Goal: Transaction & Acquisition: Purchase product/service

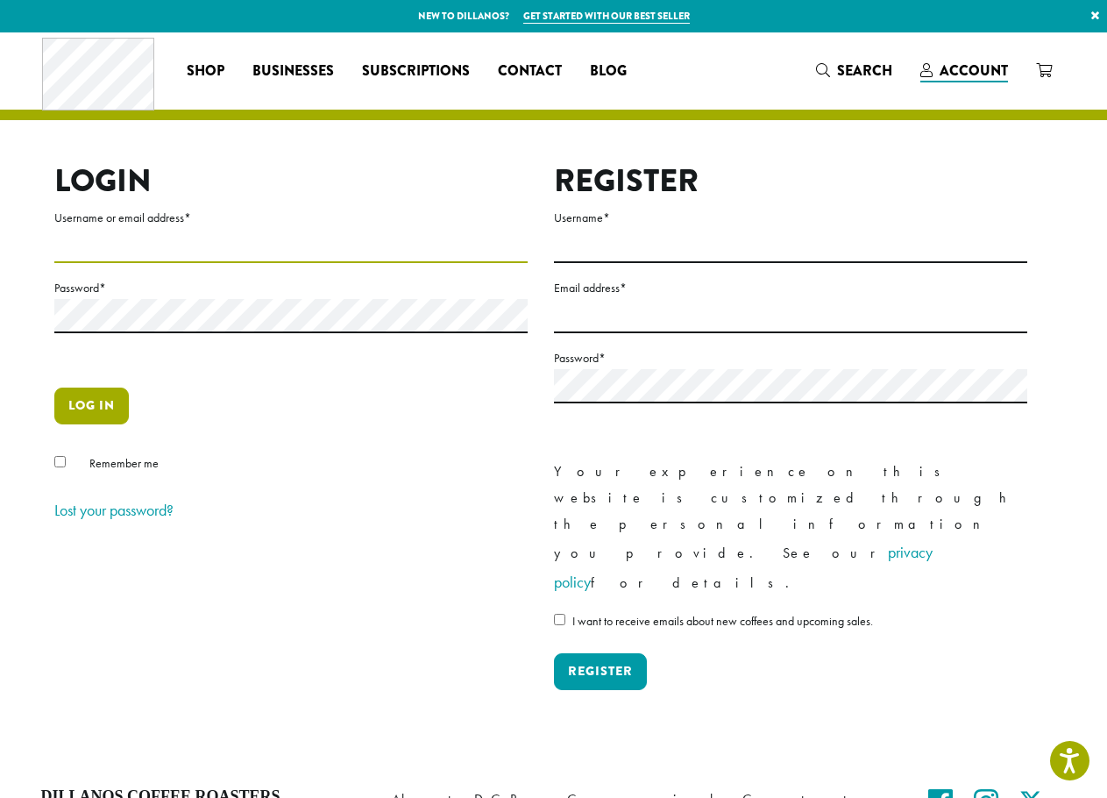
type input "**********"
click at [103, 409] on button "Log in" at bounding box center [91, 405] width 75 height 37
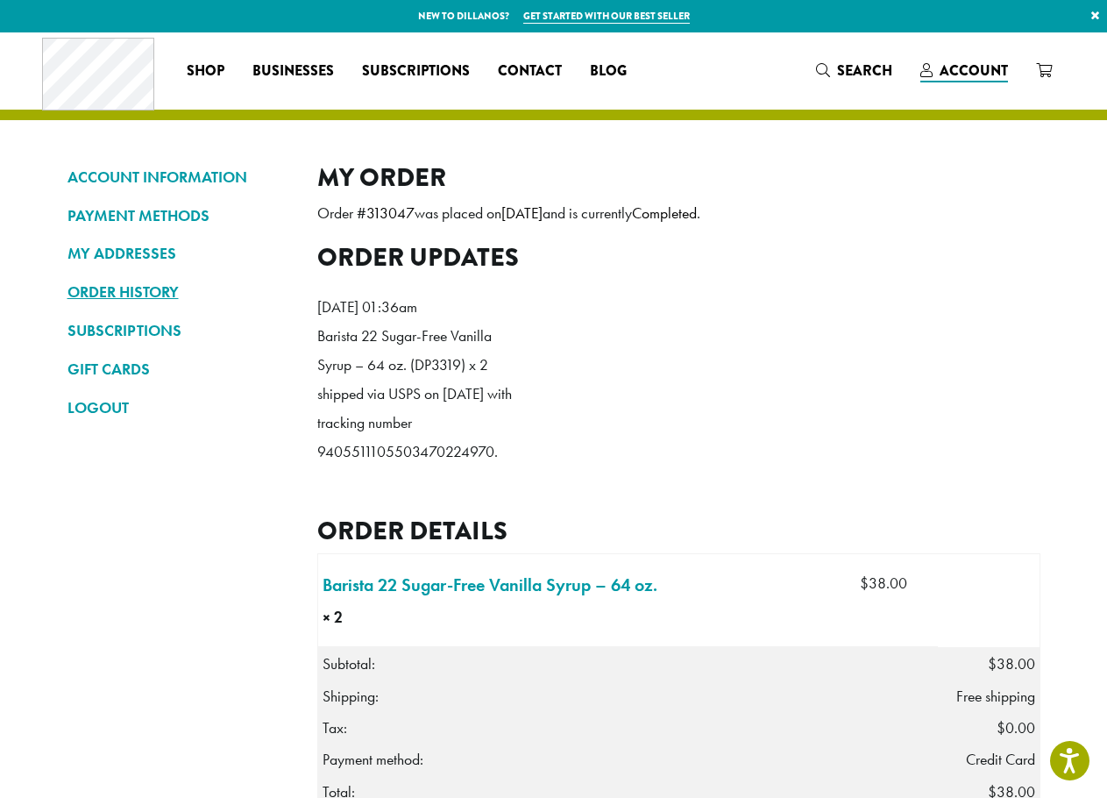
click at [147, 290] on link "ORDER HISTORY" at bounding box center [180, 292] width 224 height 30
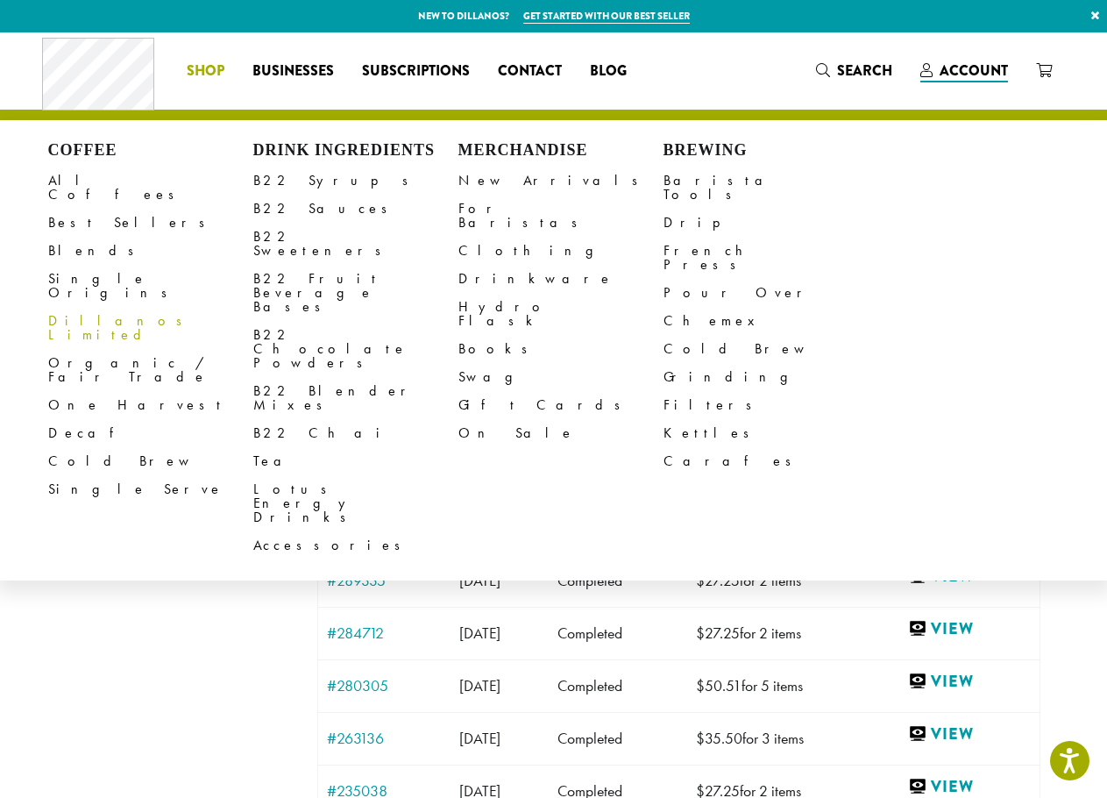
click at [217, 70] on span "Shop" at bounding box center [206, 71] width 38 height 22
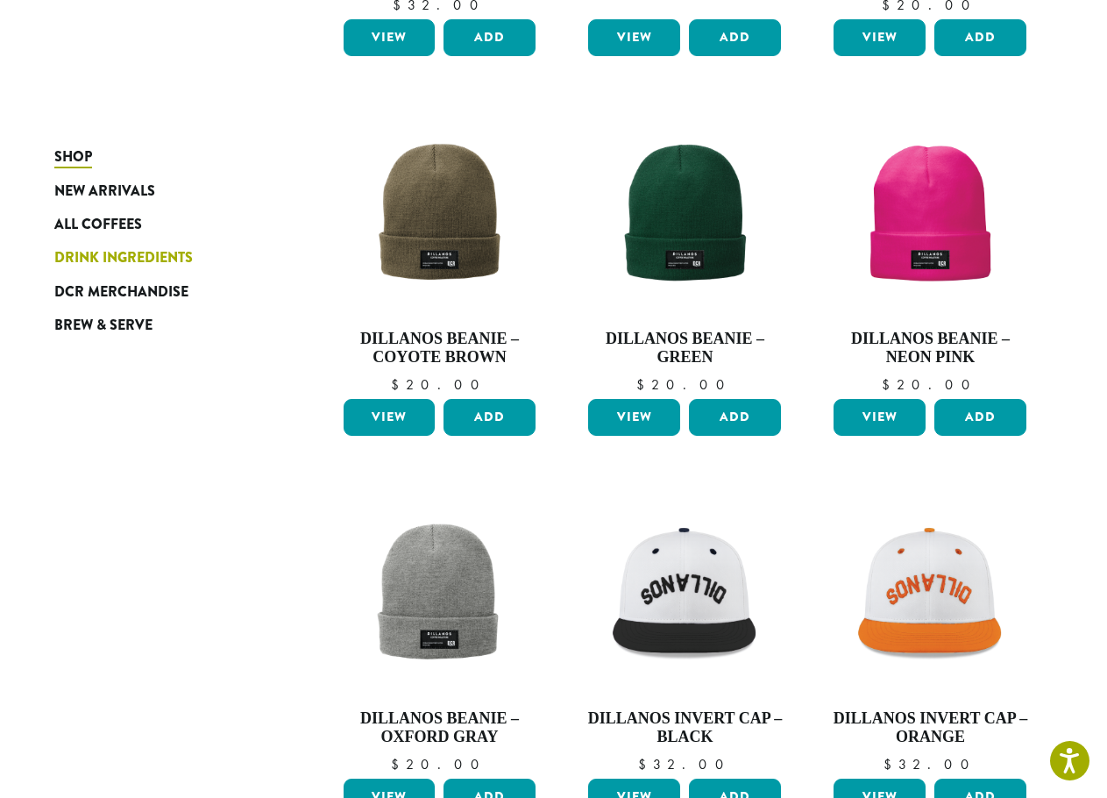
scroll to position [937, 0]
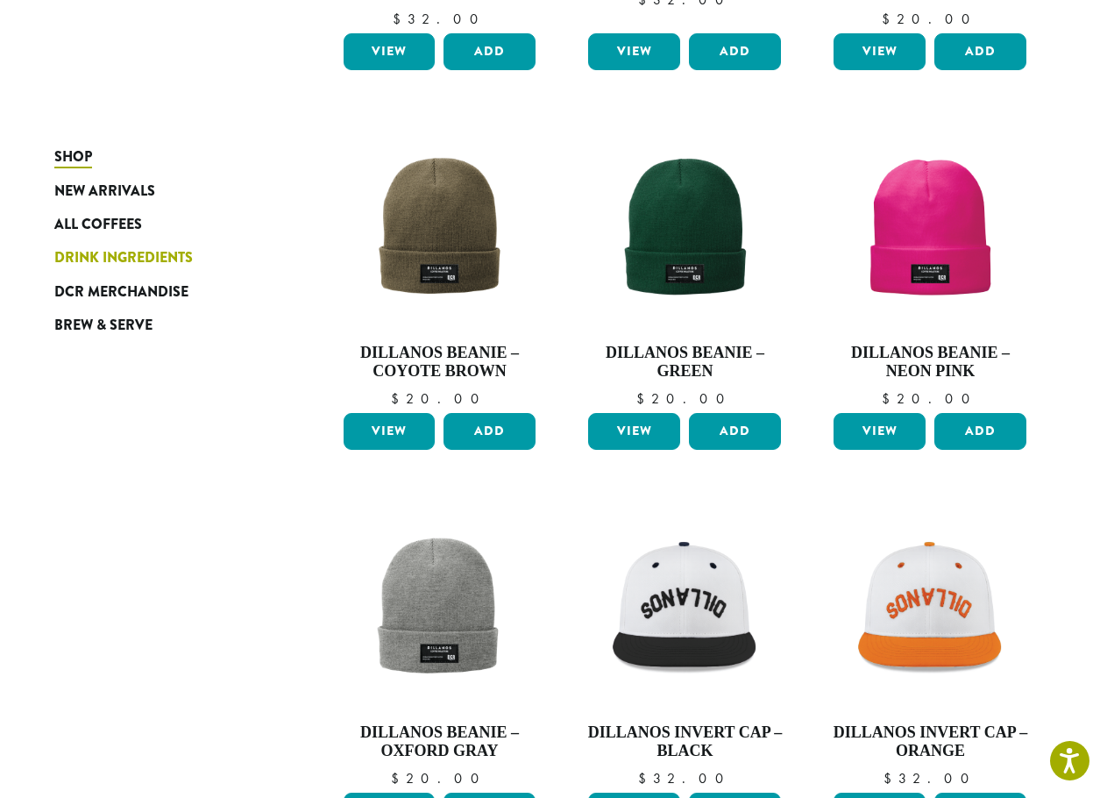
click at [121, 254] on span "Drink Ingredients" at bounding box center [123, 258] width 139 height 22
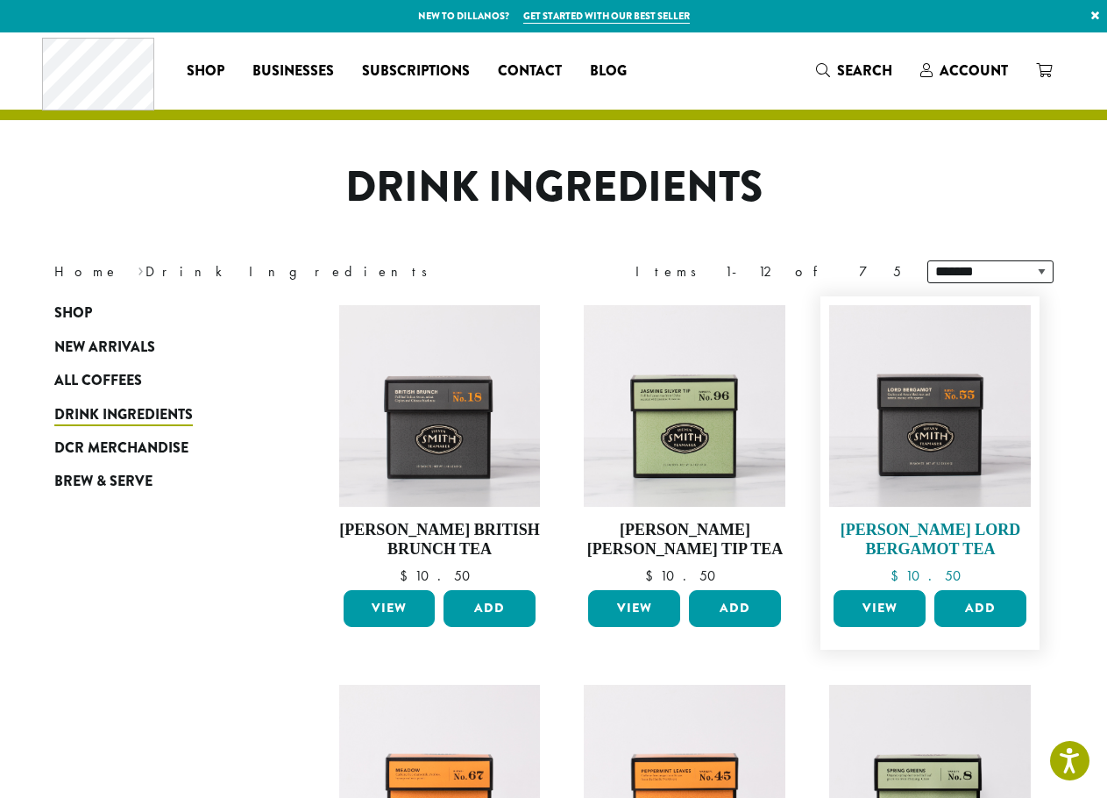
click at [933, 408] on img at bounding box center [930, 406] width 202 height 202
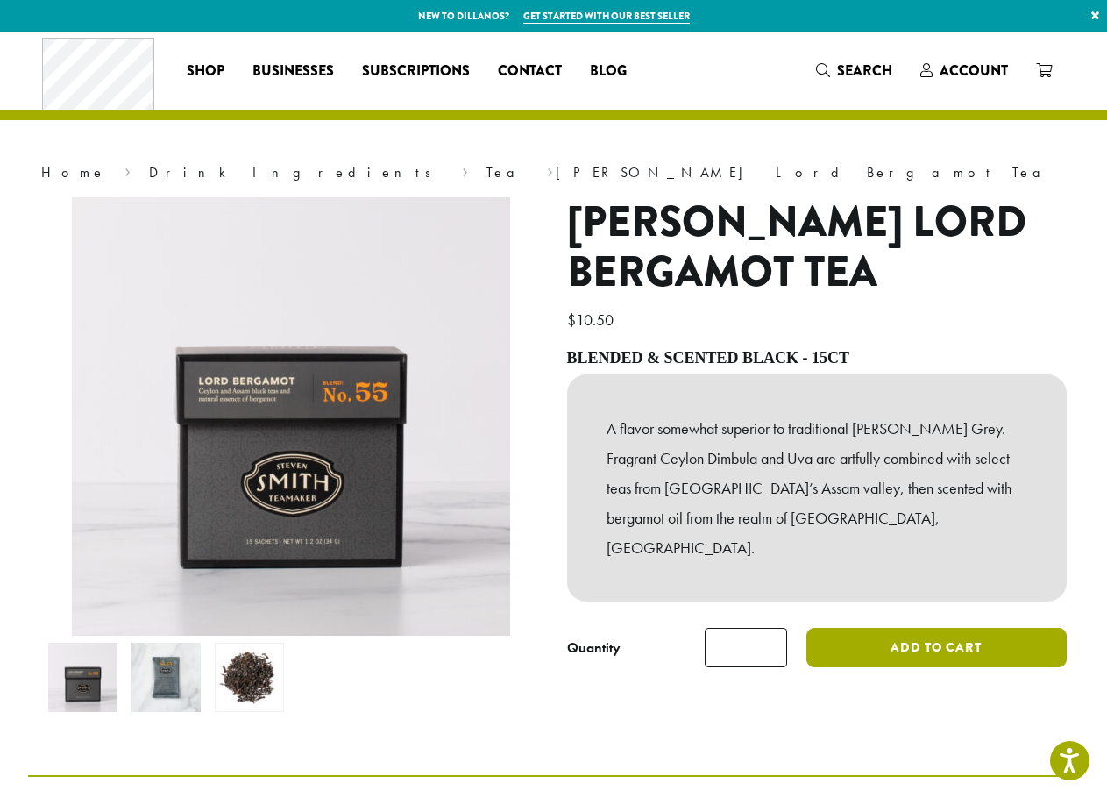
click at [922, 628] on button "Add to cart" at bounding box center [936, 647] width 259 height 39
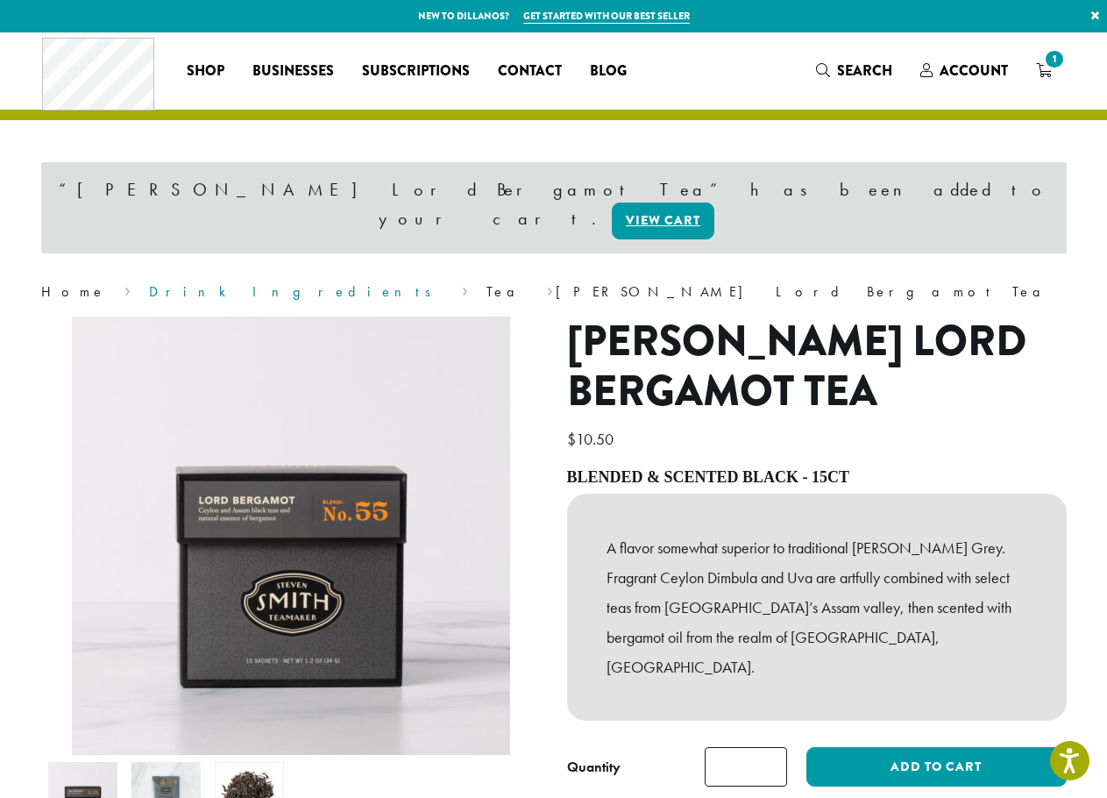
click at [149, 282] on link "Drink Ingredients" at bounding box center [296, 291] width 294 height 18
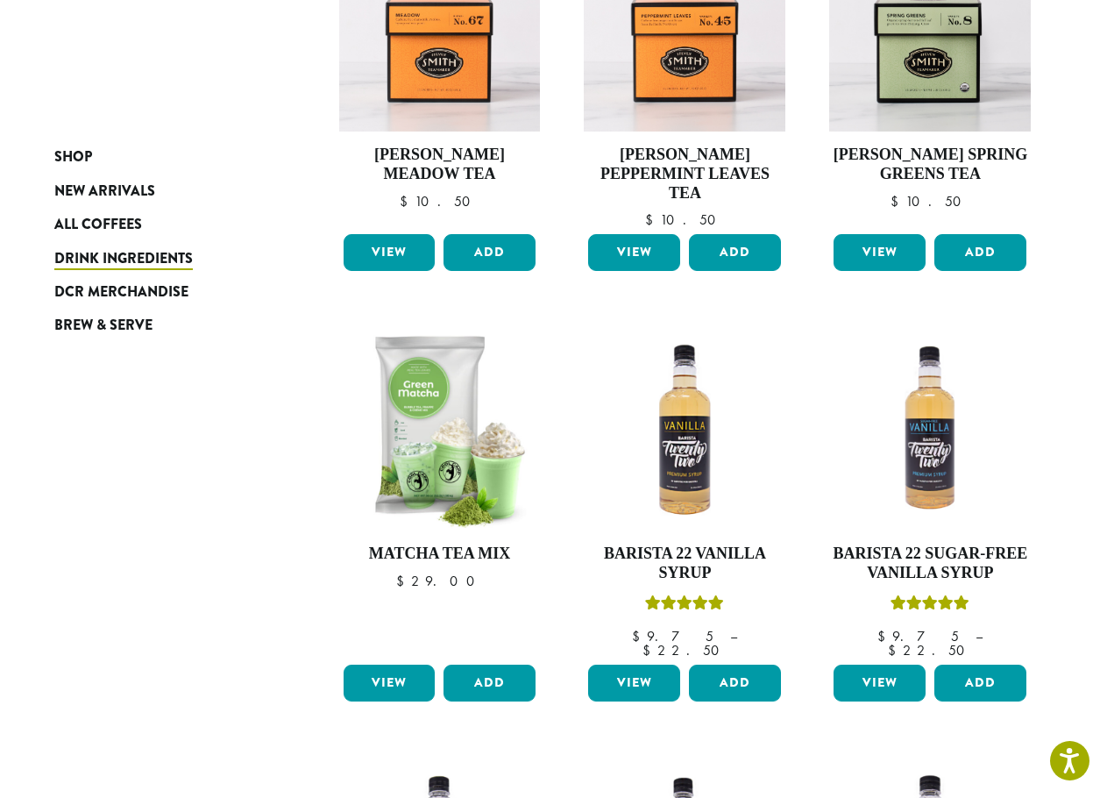
scroll to position [1052, 0]
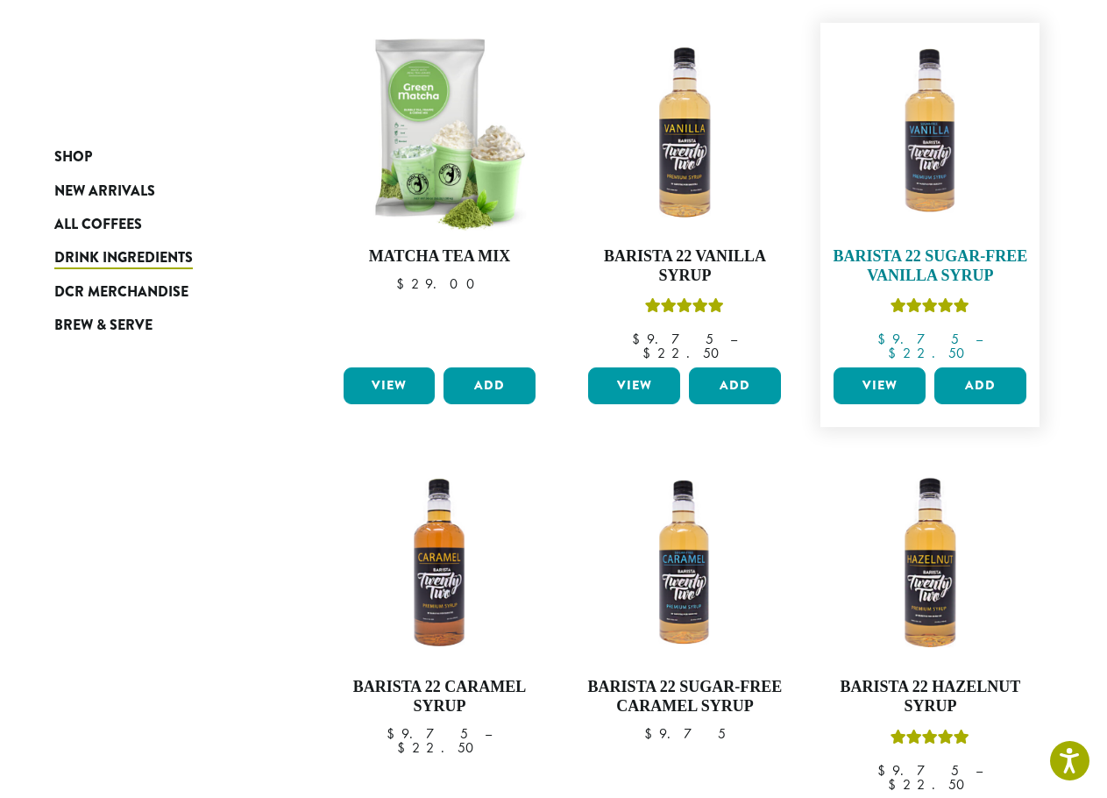
click at [976, 195] on img at bounding box center [930, 133] width 202 height 202
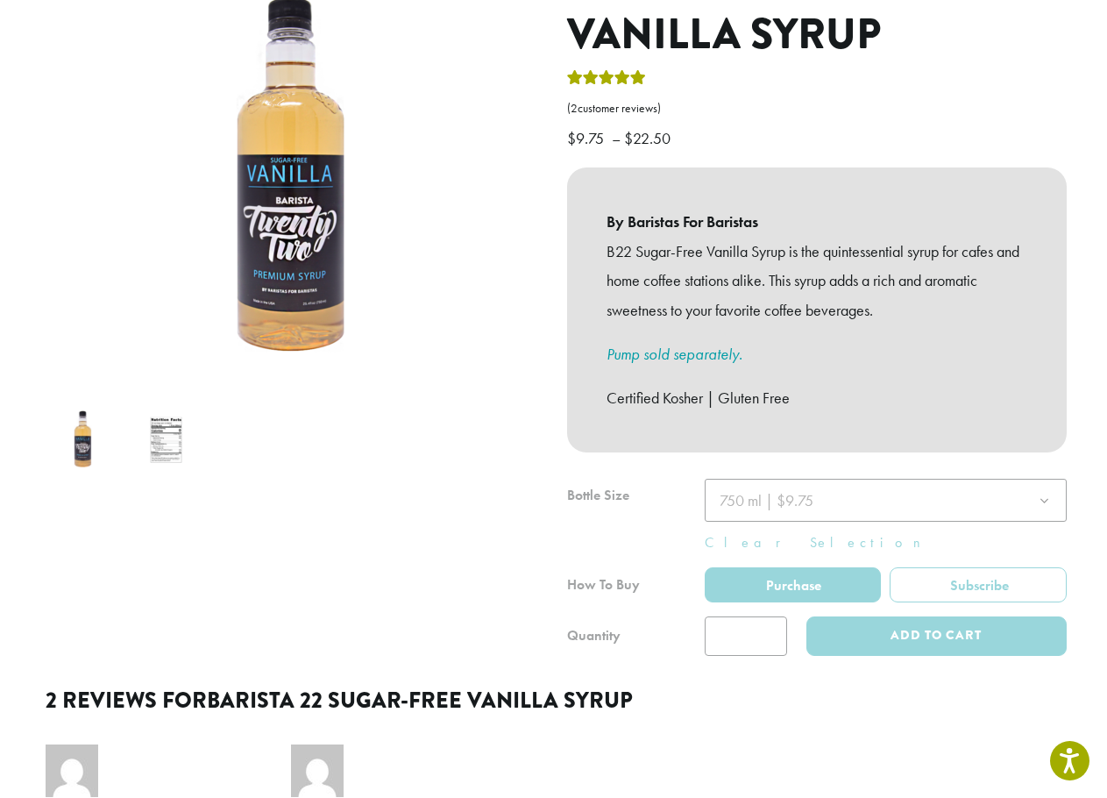
scroll to position [263, 0]
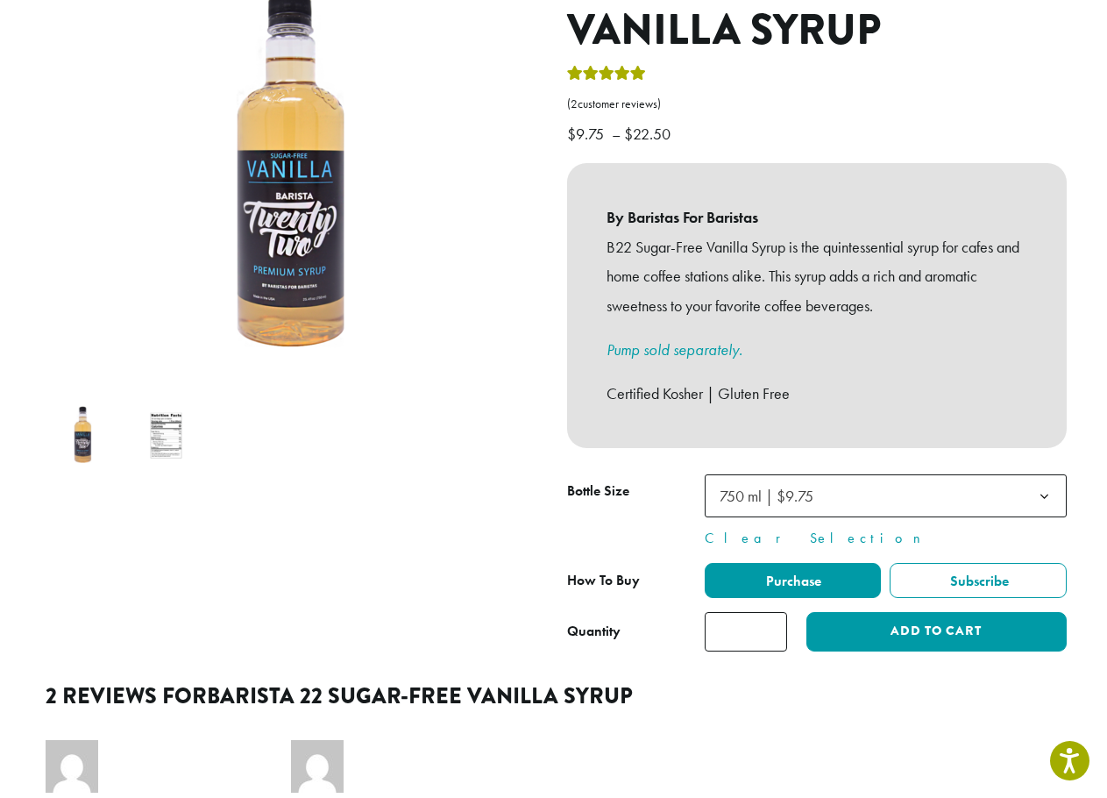
click at [925, 479] on span "750 ml | $9.75" at bounding box center [886, 495] width 362 height 43
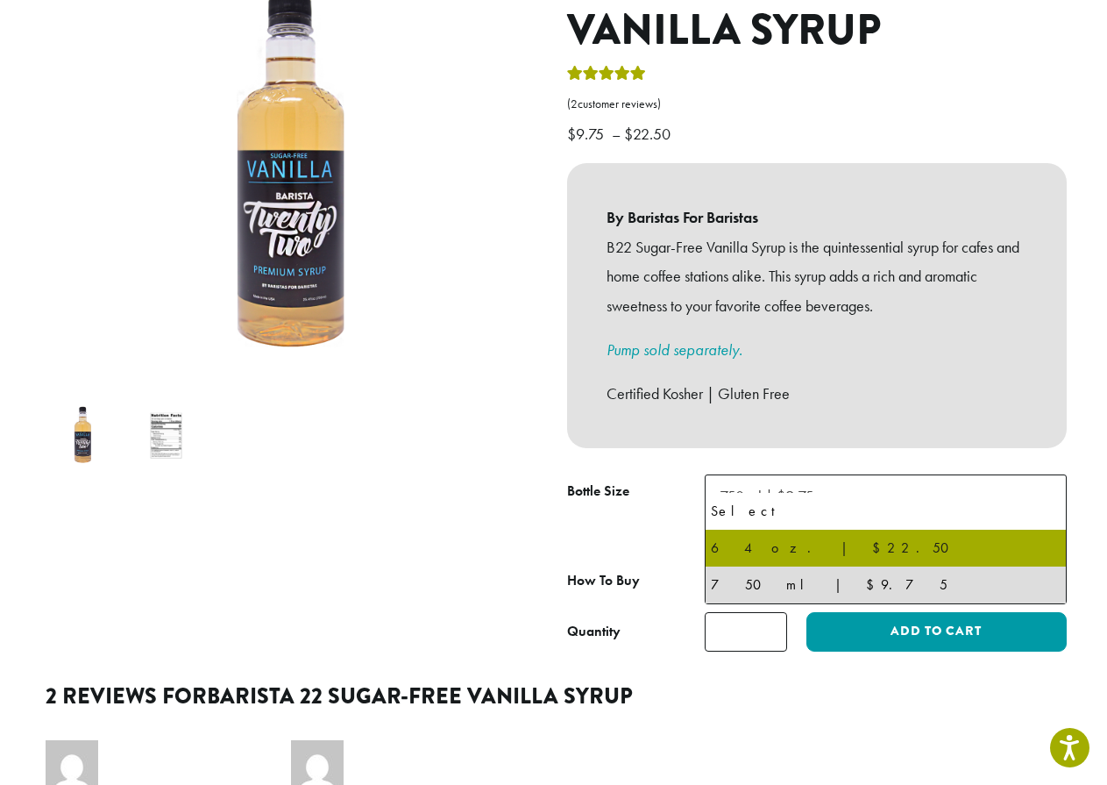
select select "*****"
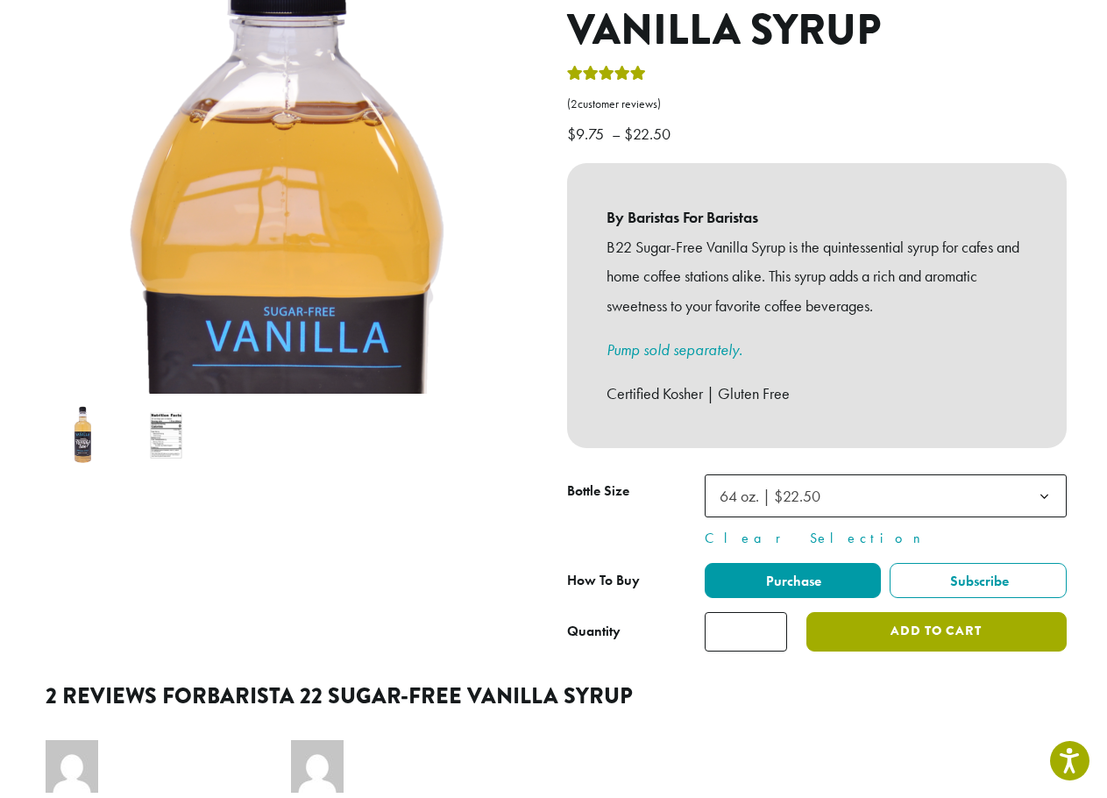
click at [947, 615] on button "Add to cart" at bounding box center [936, 631] width 259 height 39
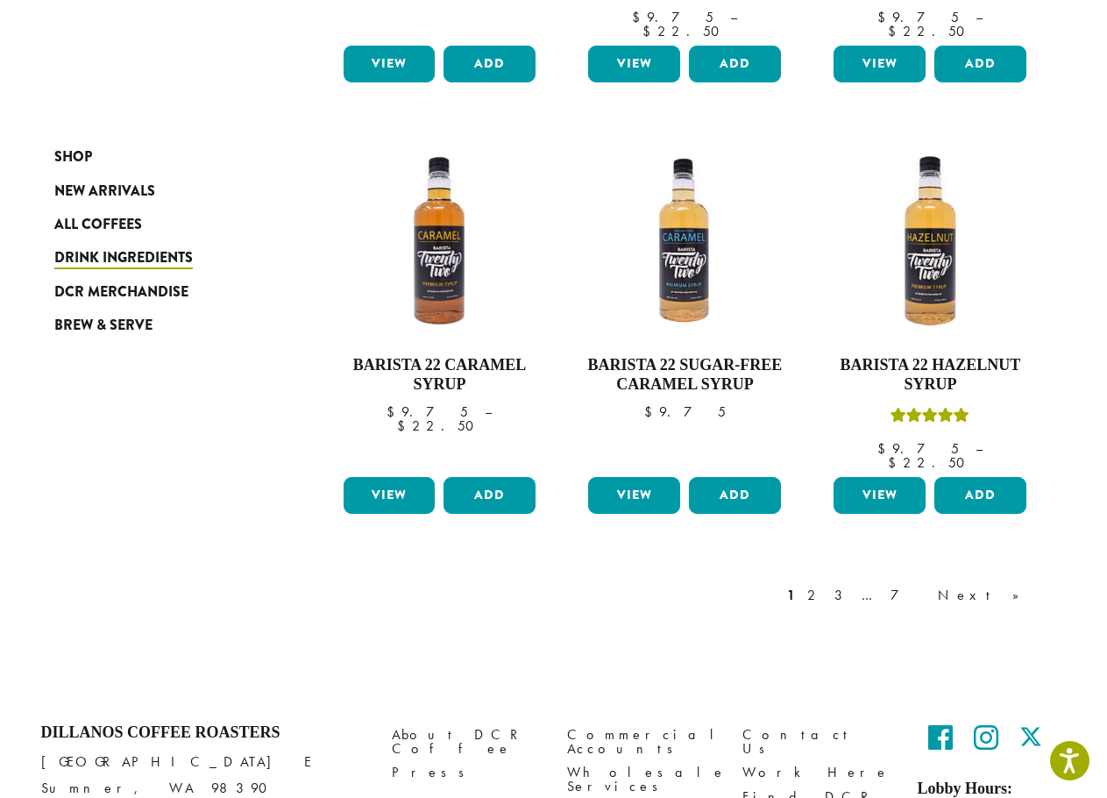
scroll to position [1468, 0]
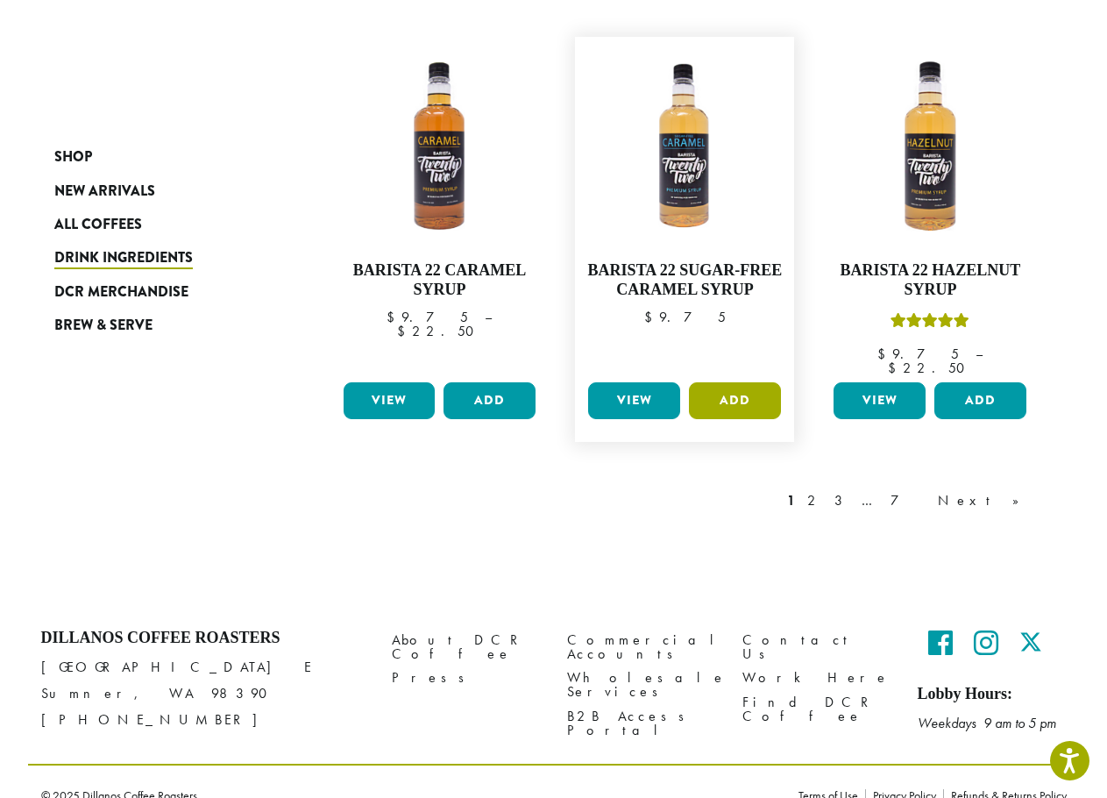
click at [751, 382] on button "Add" at bounding box center [735, 400] width 92 height 37
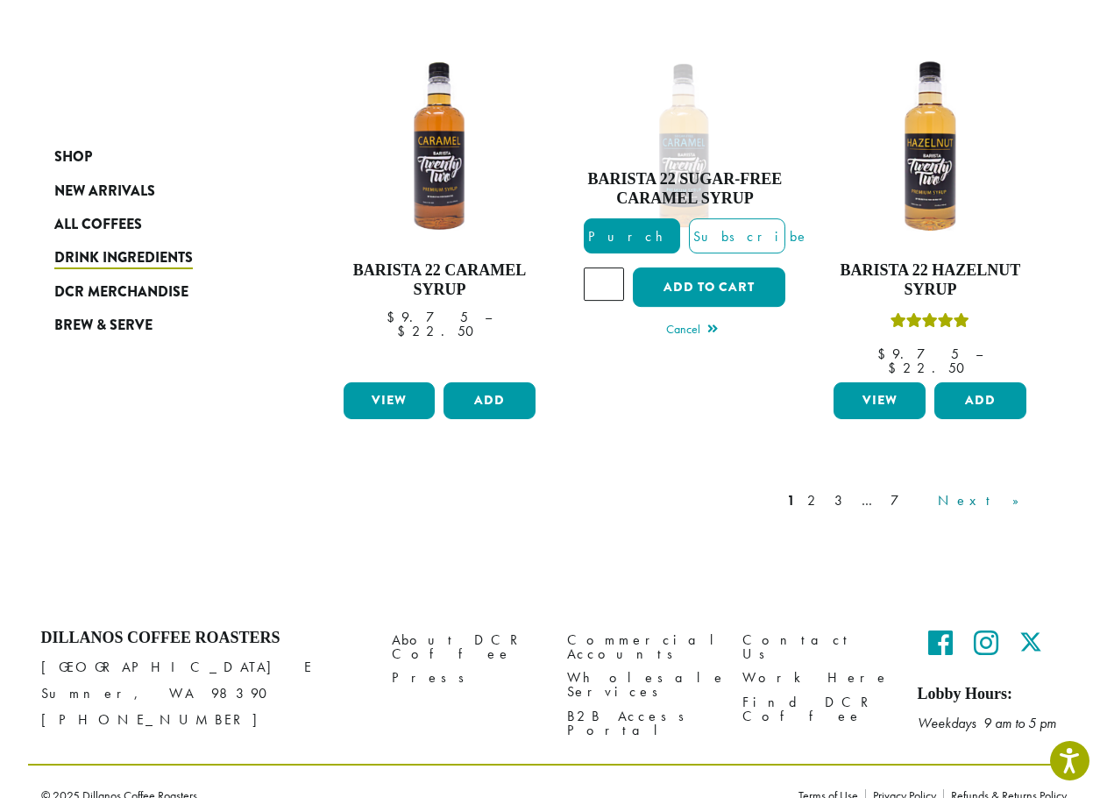
click at [1022, 490] on link "Next »" at bounding box center [984, 500] width 101 height 21
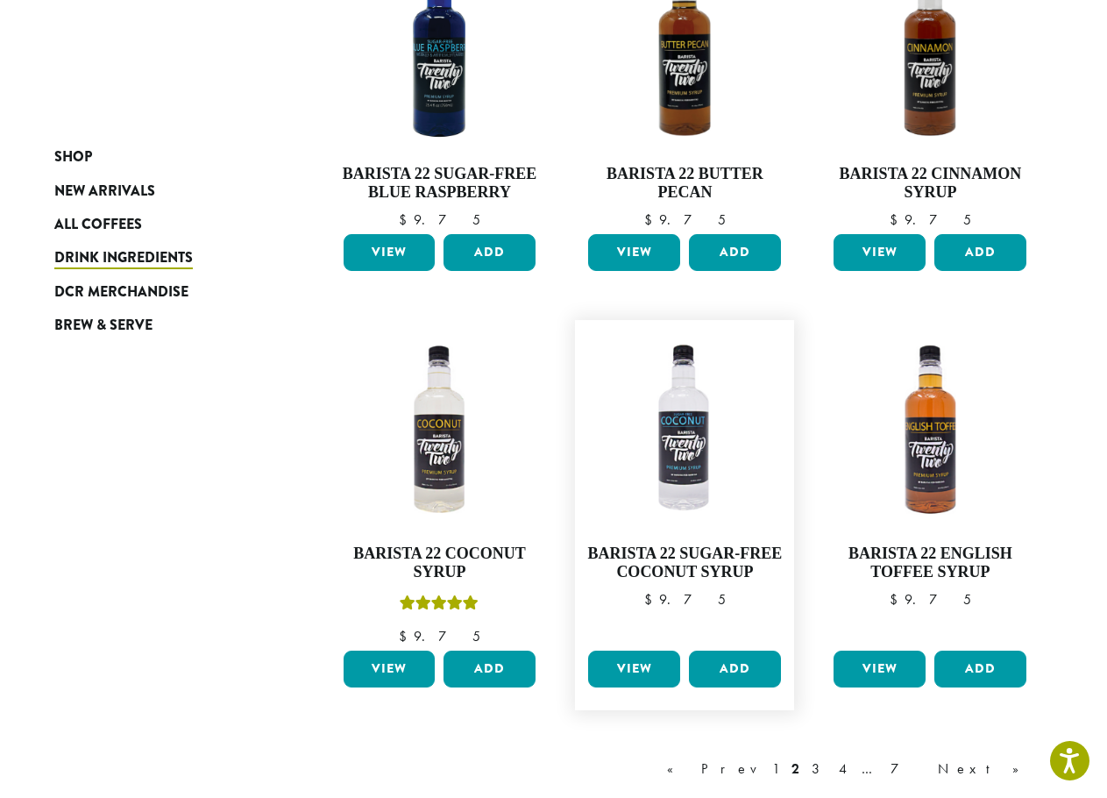
scroll to position [1247, 0]
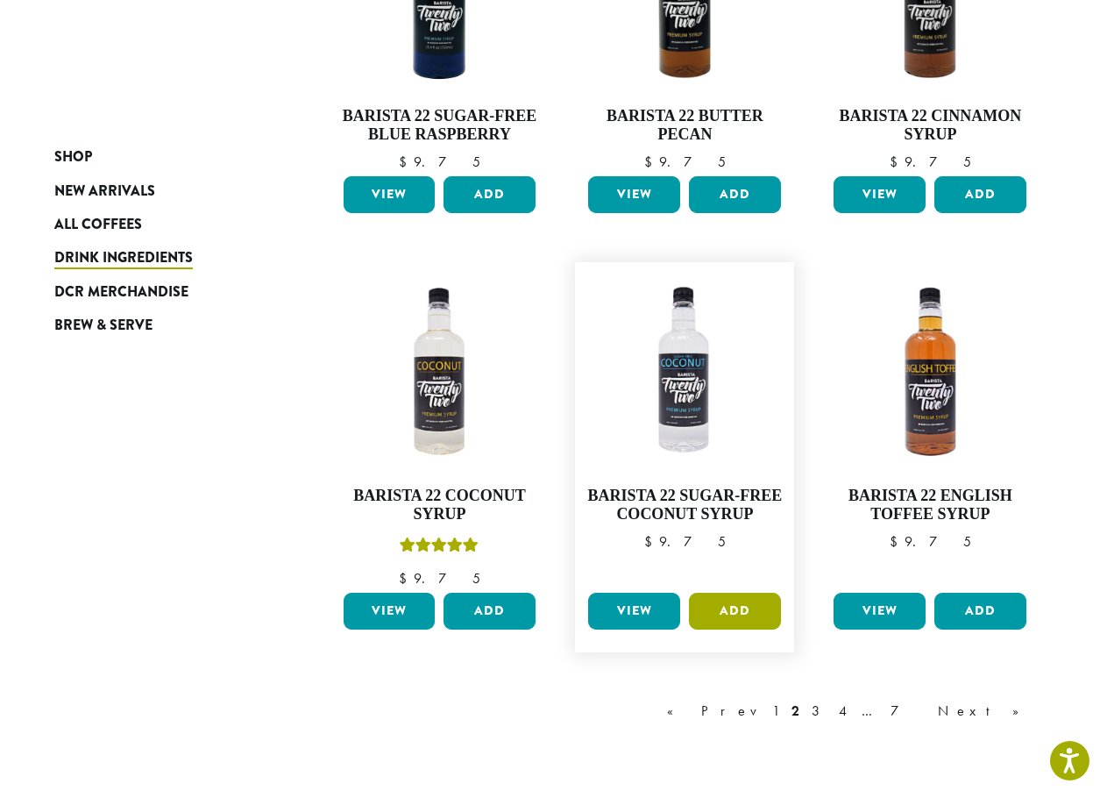
click at [733, 619] on button "Add" at bounding box center [735, 611] width 92 height 37
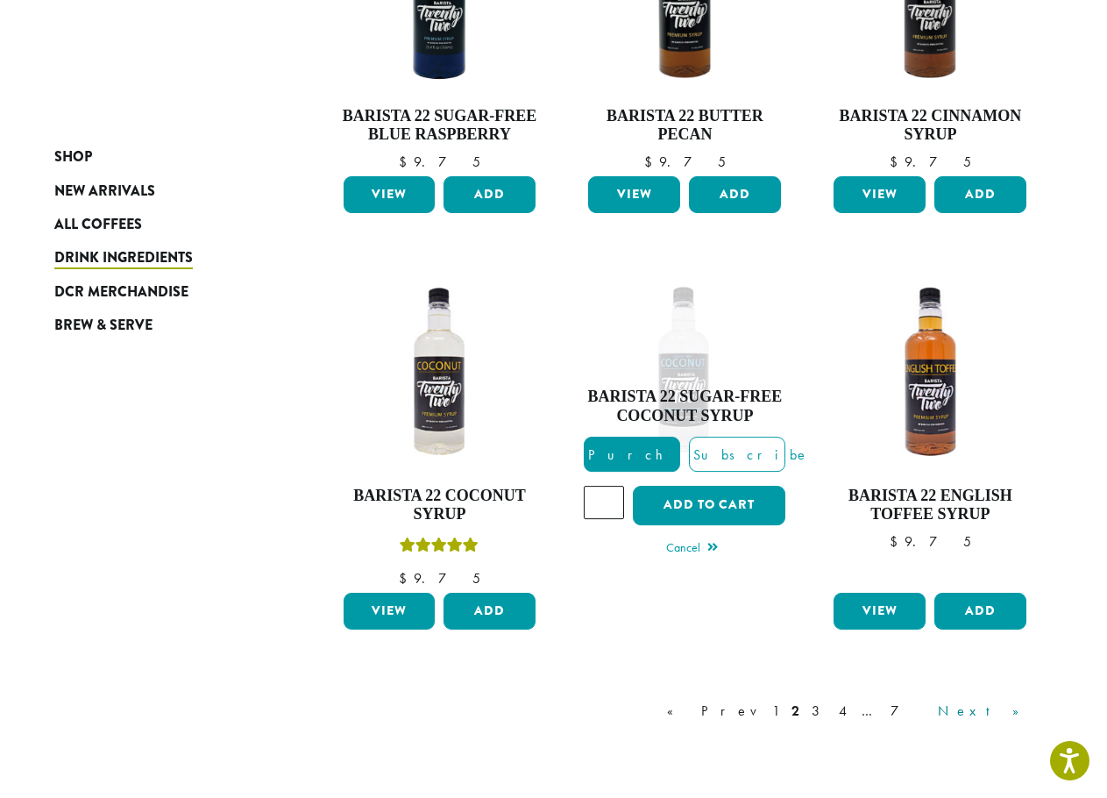
click at [1013, 714] on link "Next »" at bounding box center [984, 710] width 101 height 21
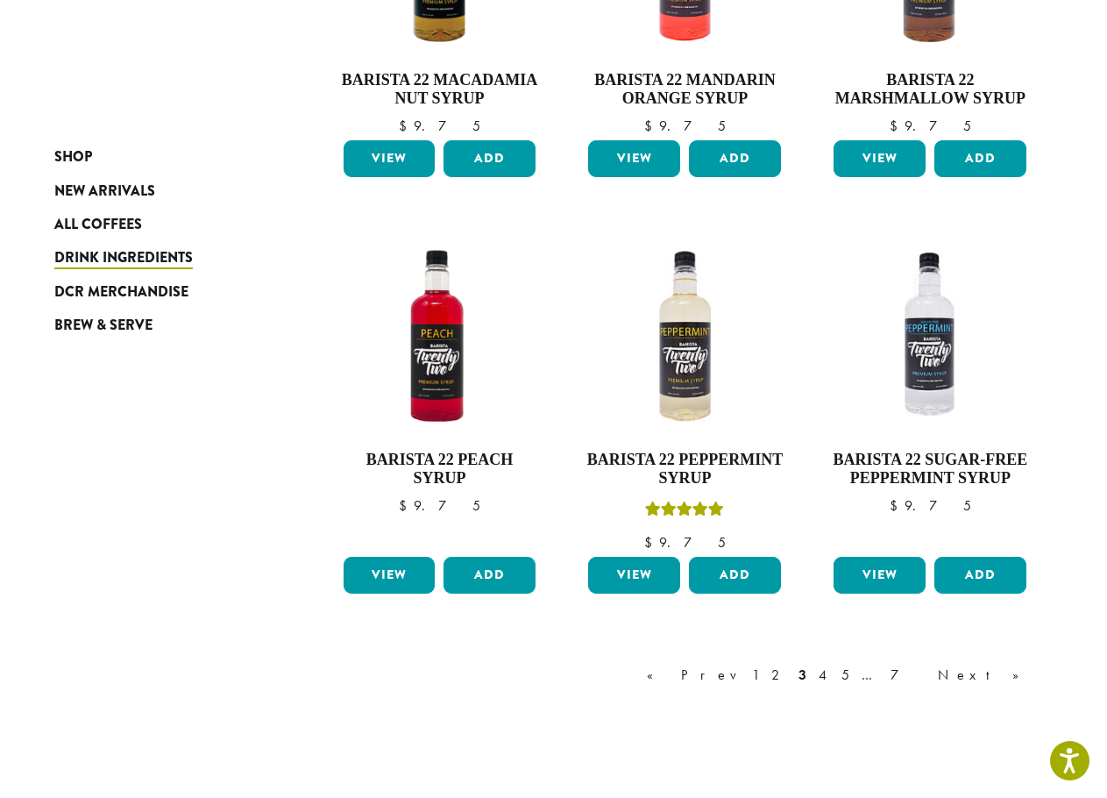
scroll to position [1247, 0]
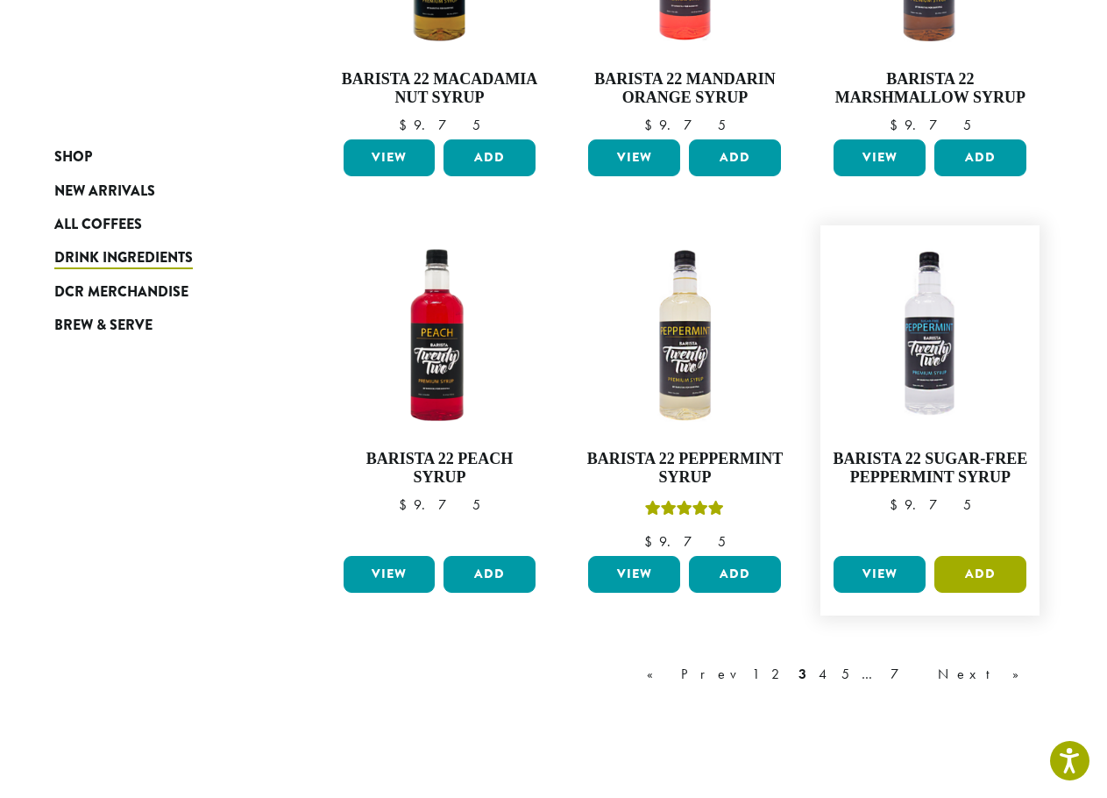
click at [972, 572] on button "Add" at bounding box center [980, 574] width 92 height 37
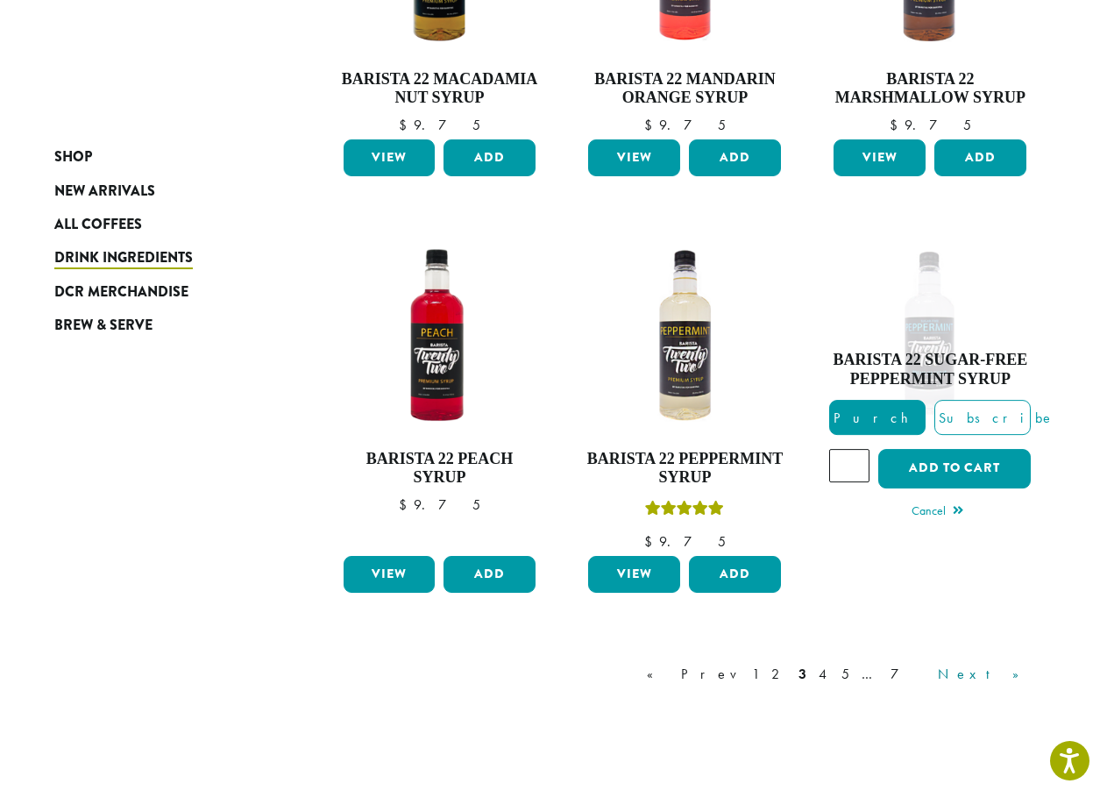
click at [1015, 673] on link "Next »" at bounding box center [984, 674] width 101 height 21
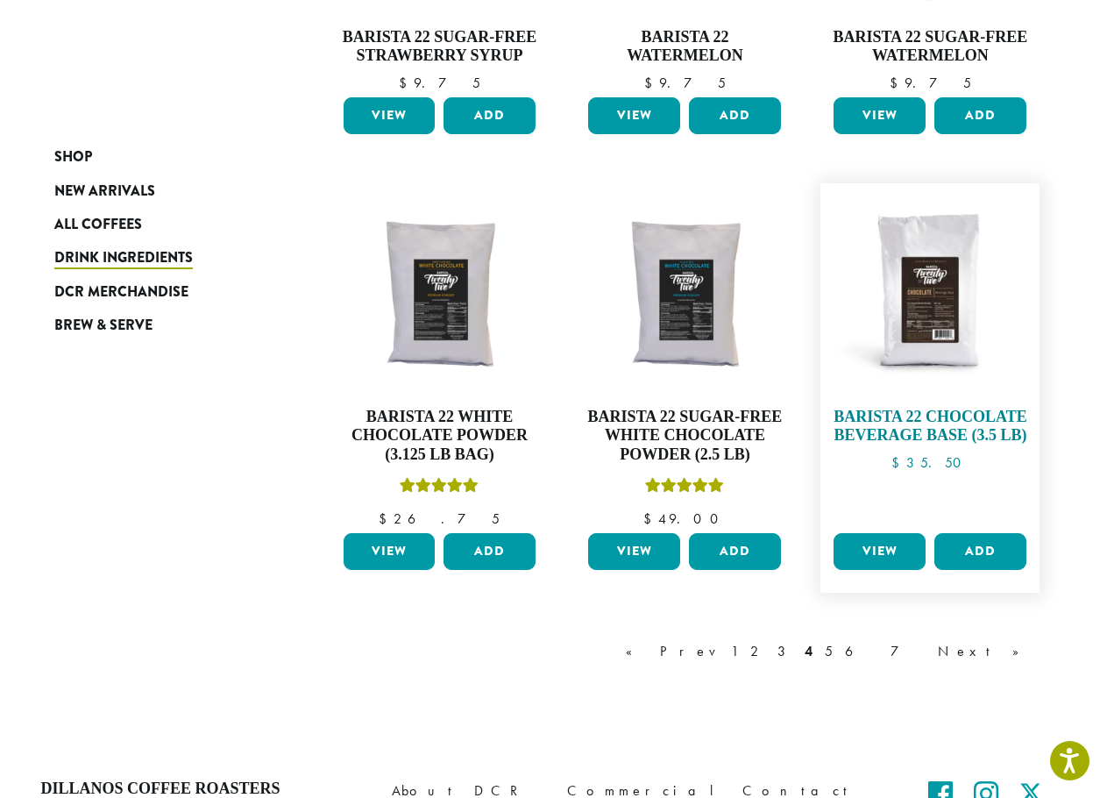
scroll to position [1335, 0]
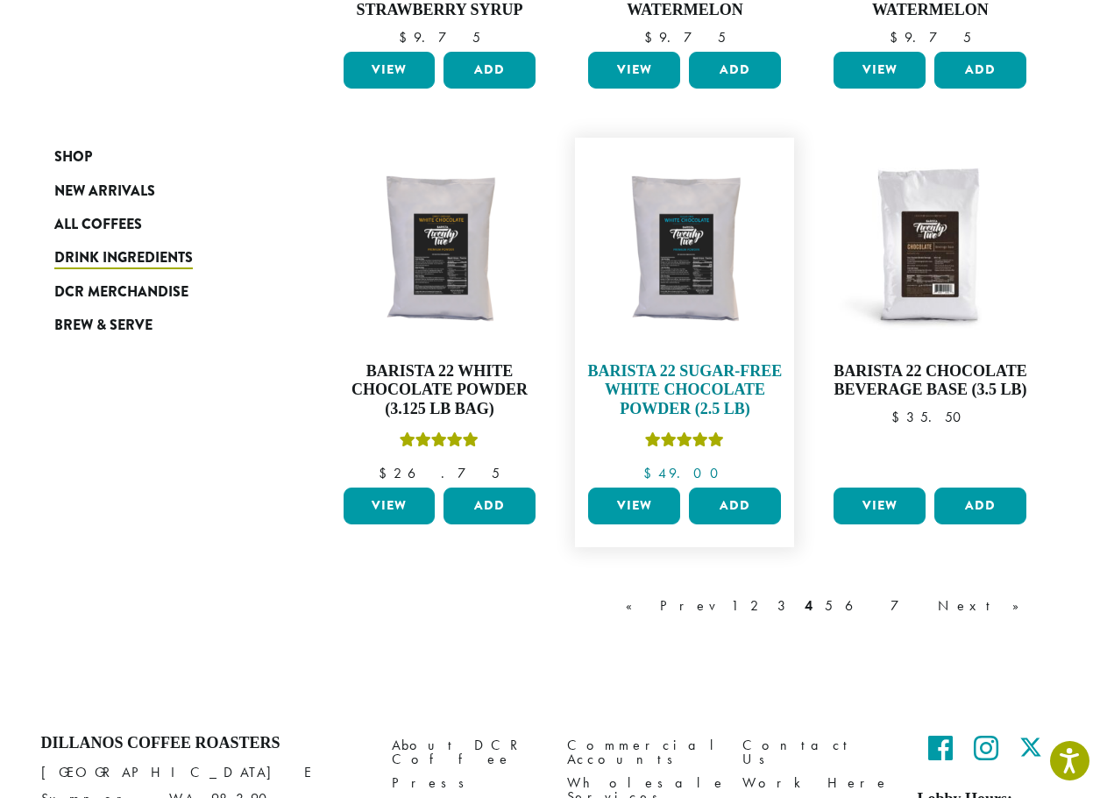
click at [679, 398] on h4 "Barista 22 Sugar-Free White Chocolate Powder (2.5 lb)" at bounding box center [685, 390] width 202 height 57
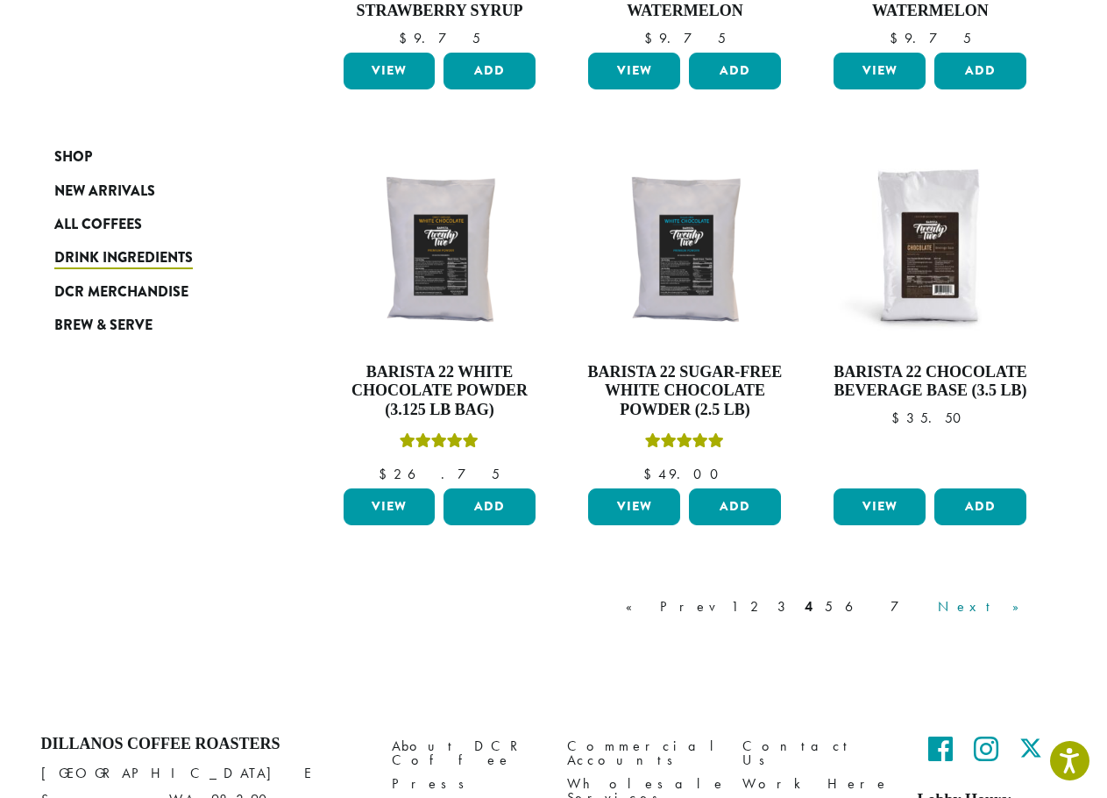
click at [1006, 600] on link "Next »" at bounding box center [984, 606] width 101 height 21
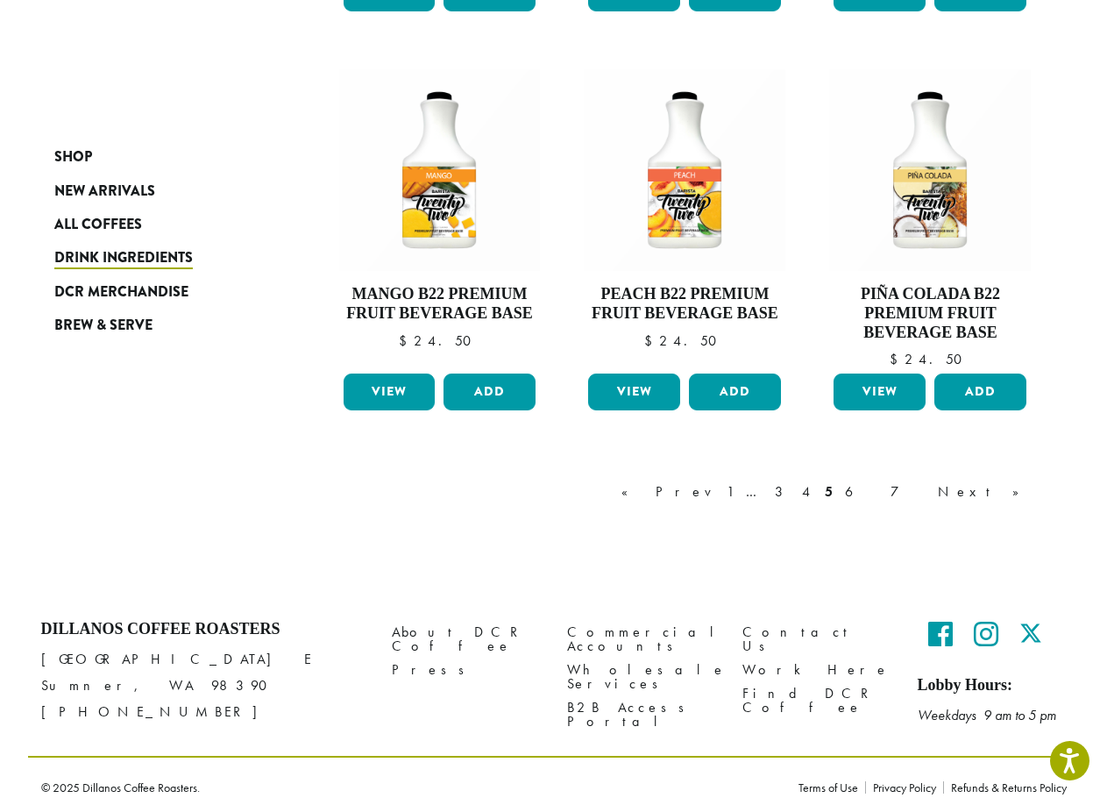
scroll to position [1510, 0]
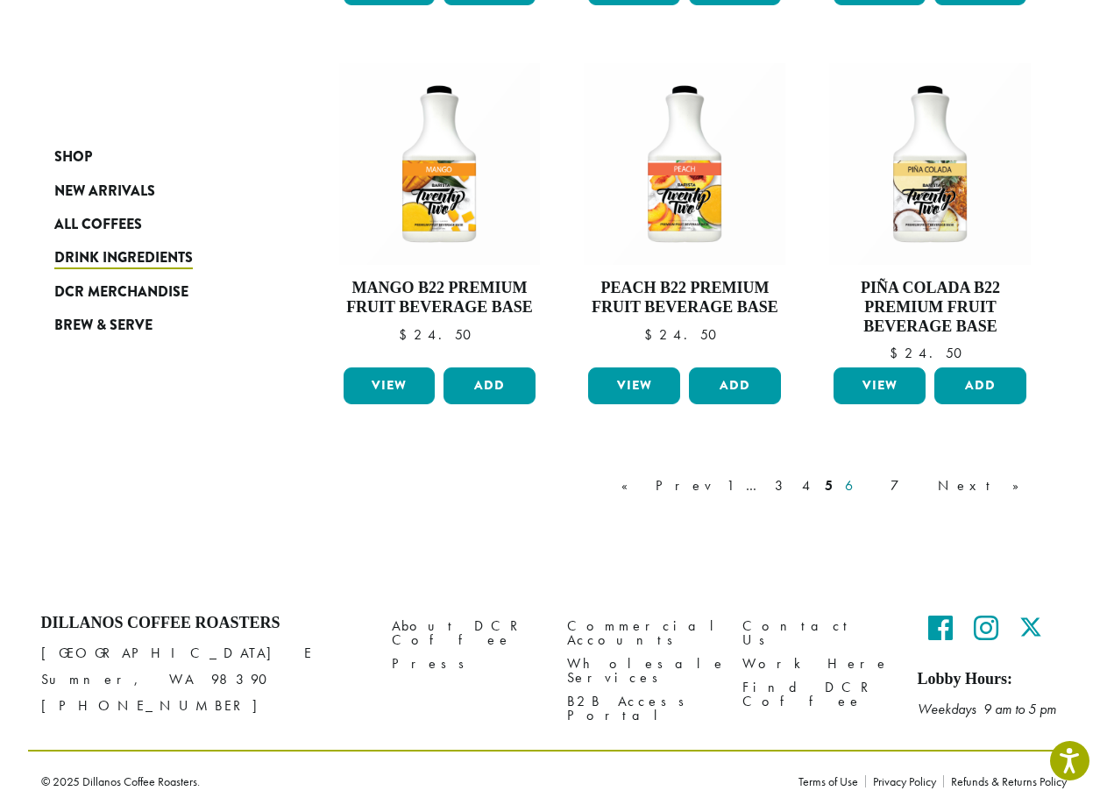
click at [882, 487] on link "6" at bounding box center [862, 485] width 40 height 21
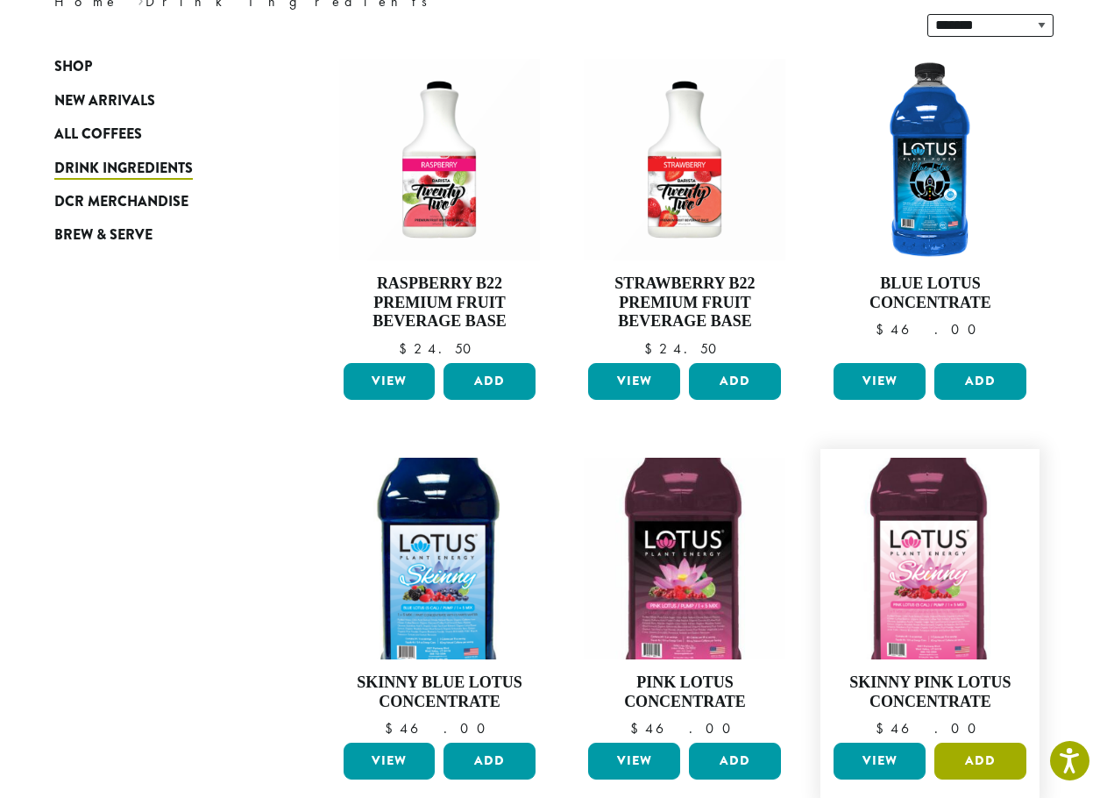
scroll to position [108, 0]
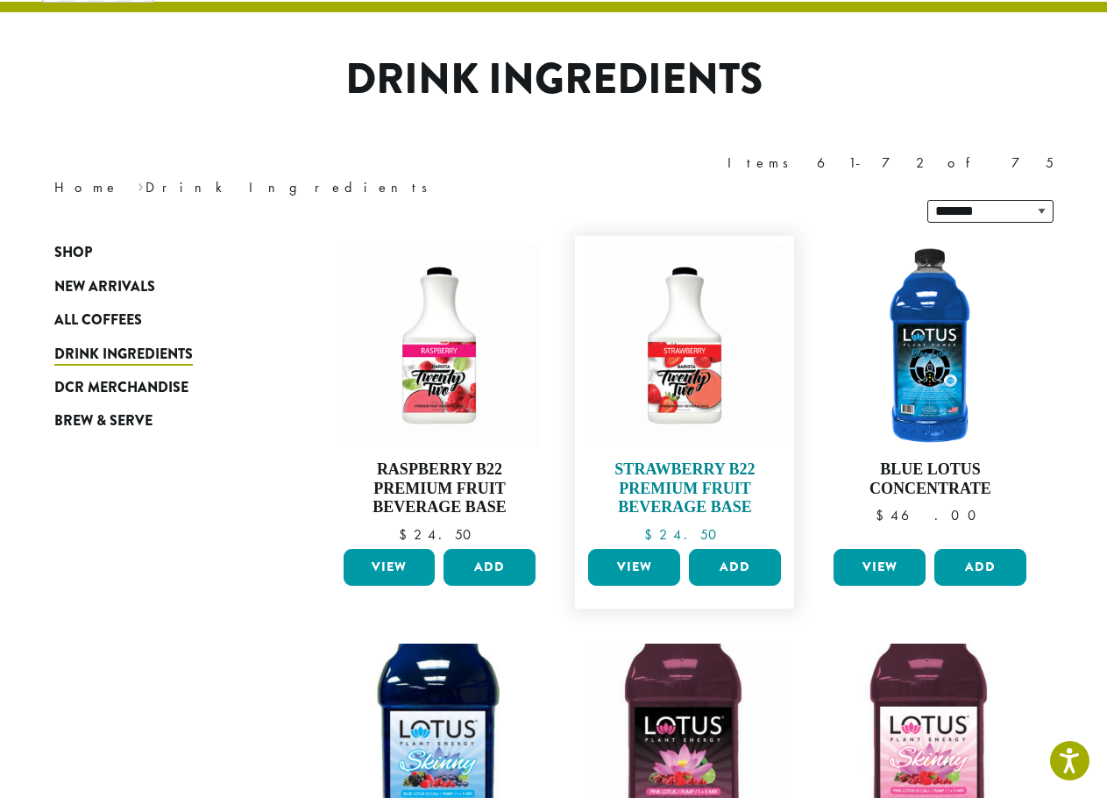
click at [672, 460] on h4 "Strawberry B22 Premium Fruit Beverage Base" at bounding box center [685, 488] width 202 height 57
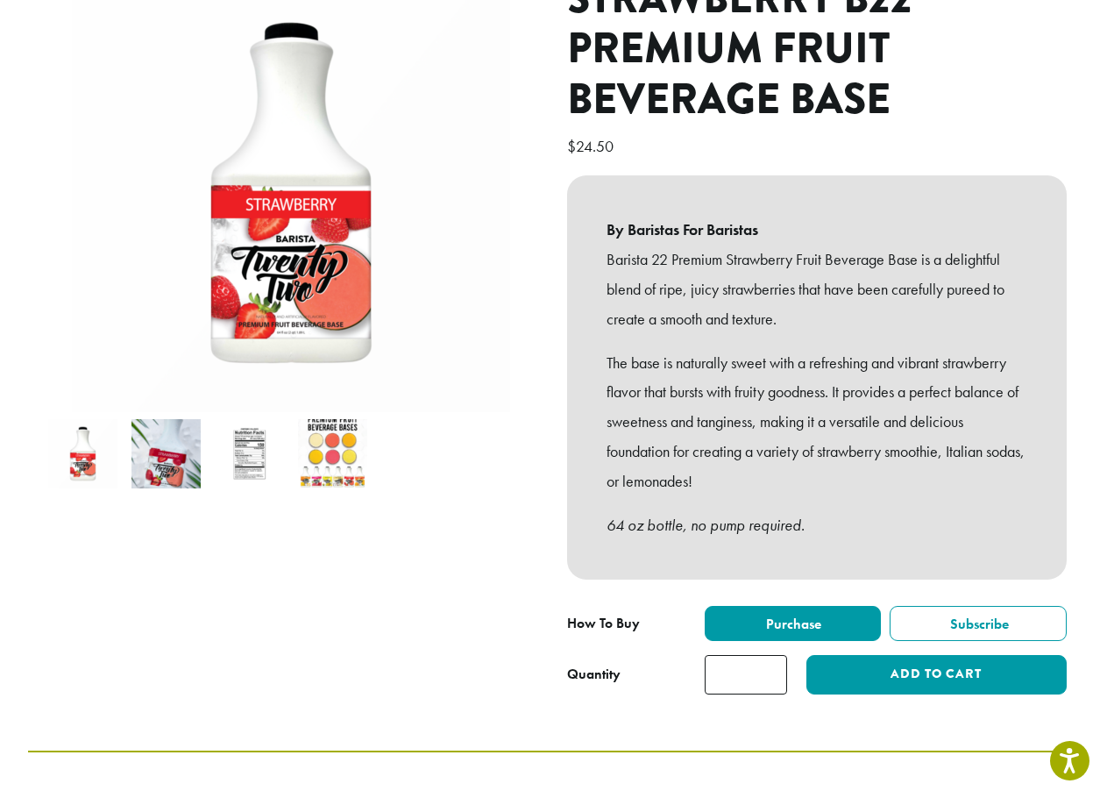
scroll to position [263, 0]
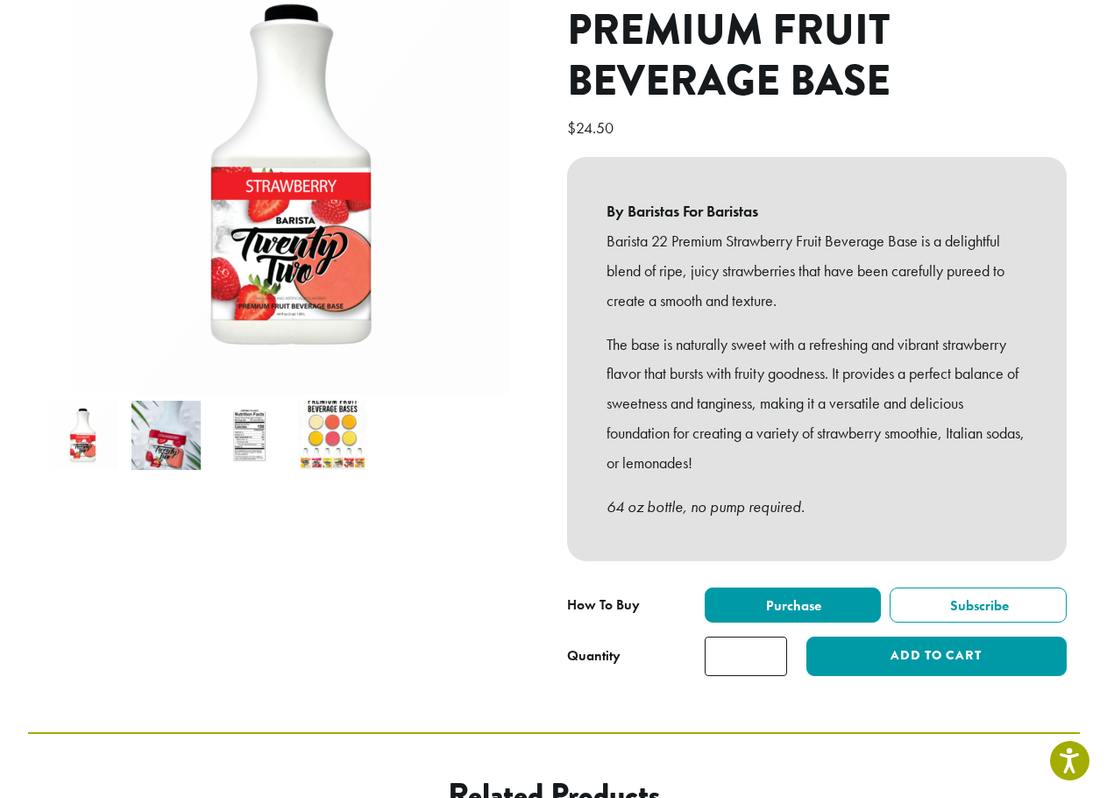
click at [174, 412] on img at bounding box center [165, 435] width 69 height 69
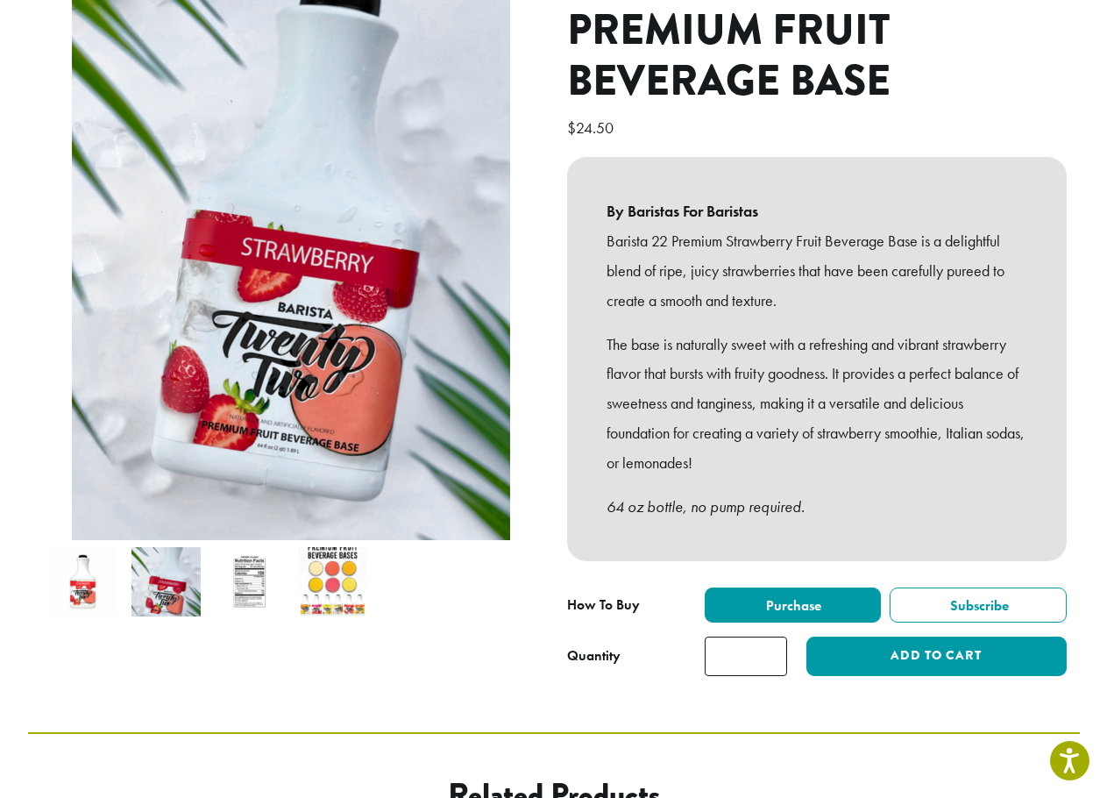
click at [251, 564] on img at bounding box center [249, 581] width 69 height 69
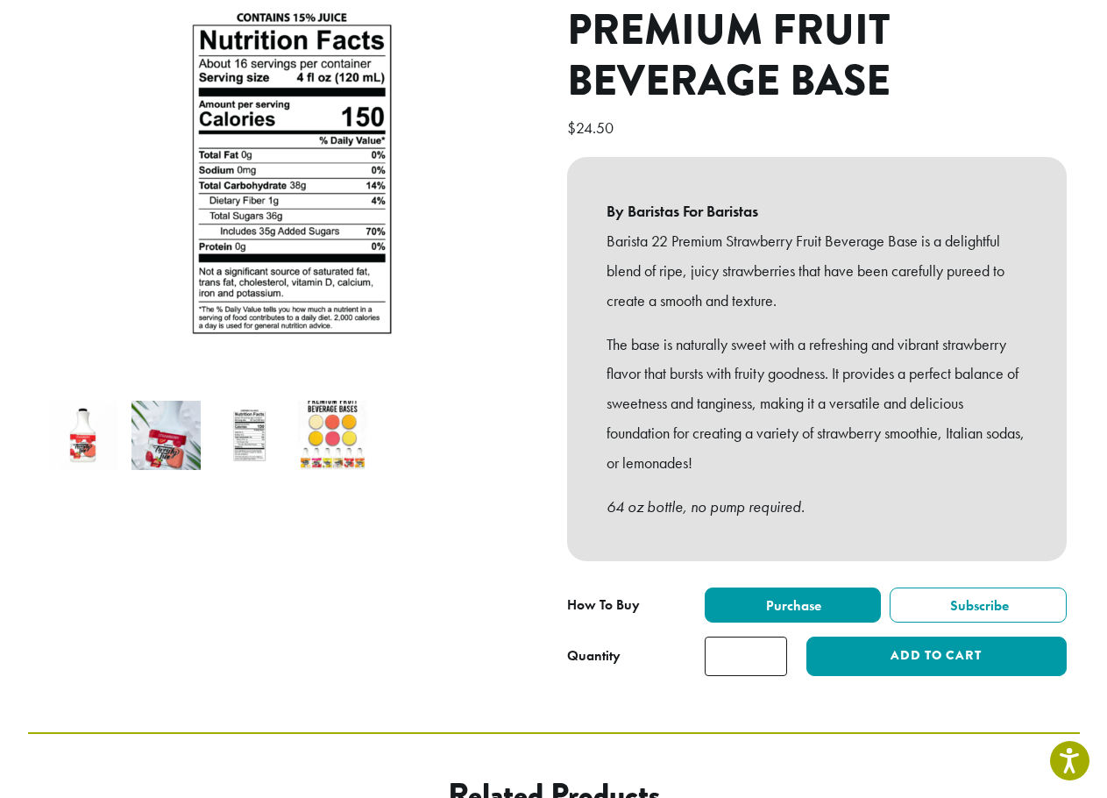
click at [338, 415] on img at bounding box center [332, 435] width 69 height 69
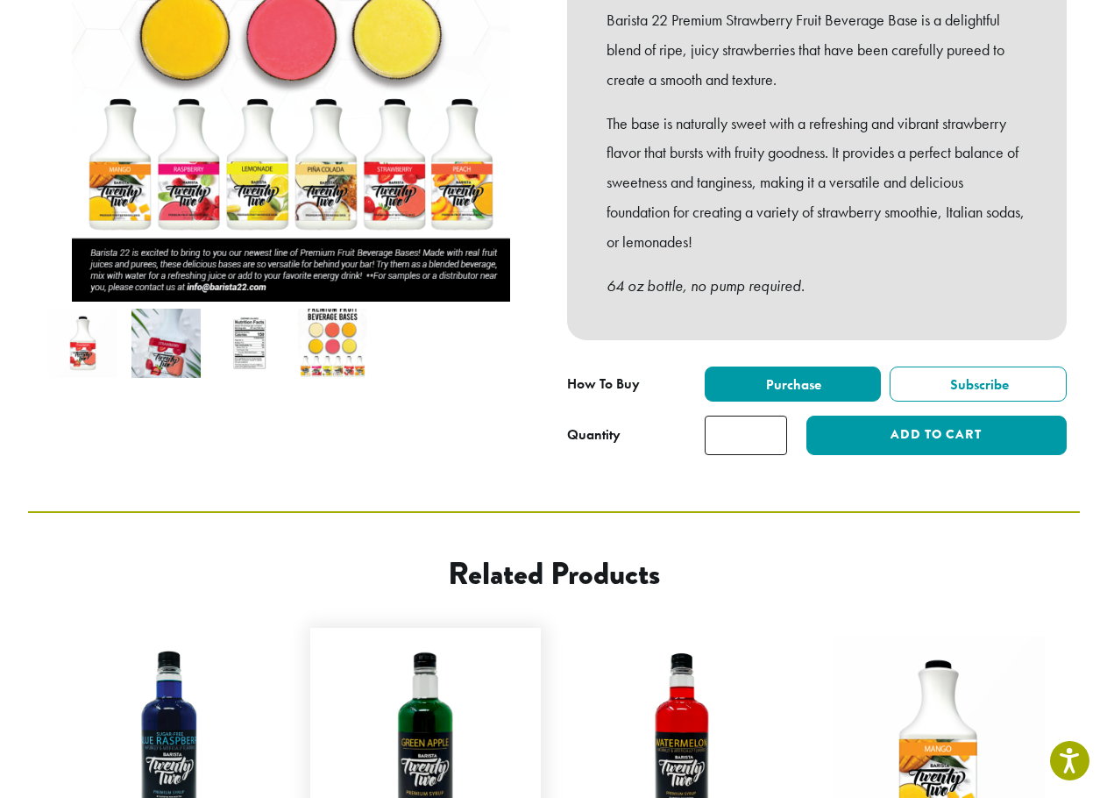
scroll to position [471, 0]
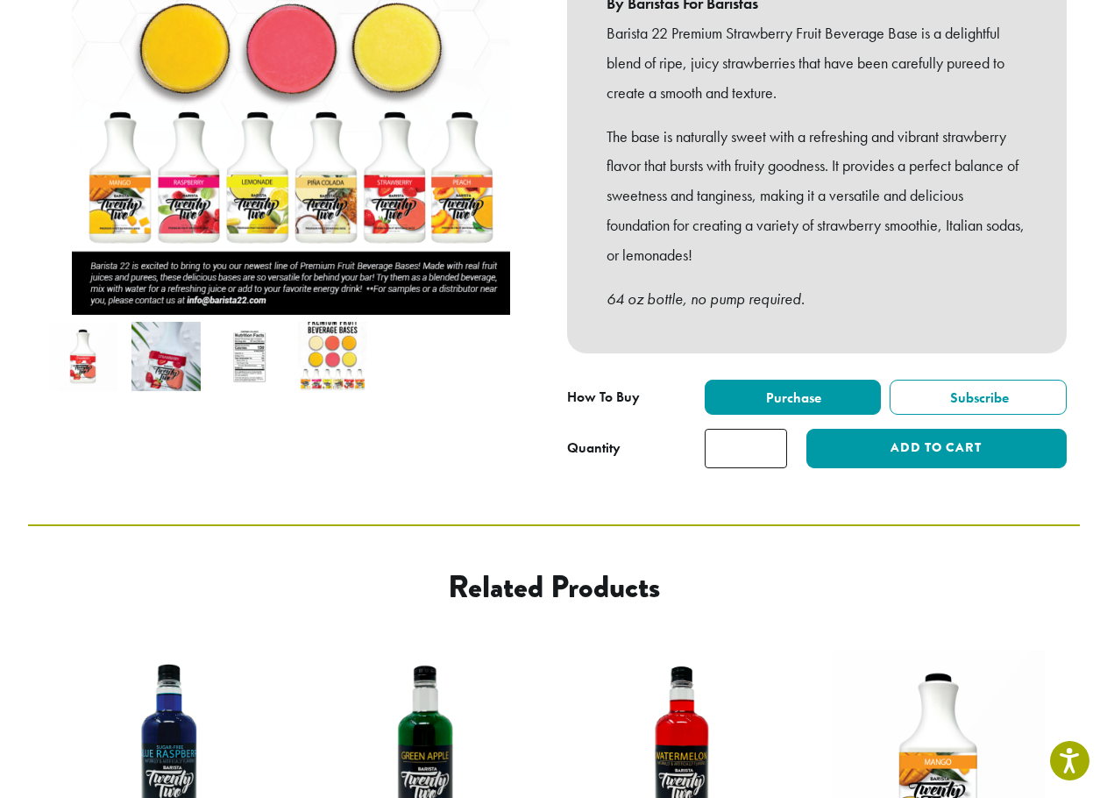
click at [84, 343] on img at bounding box center [82, 356] width 69 height 69
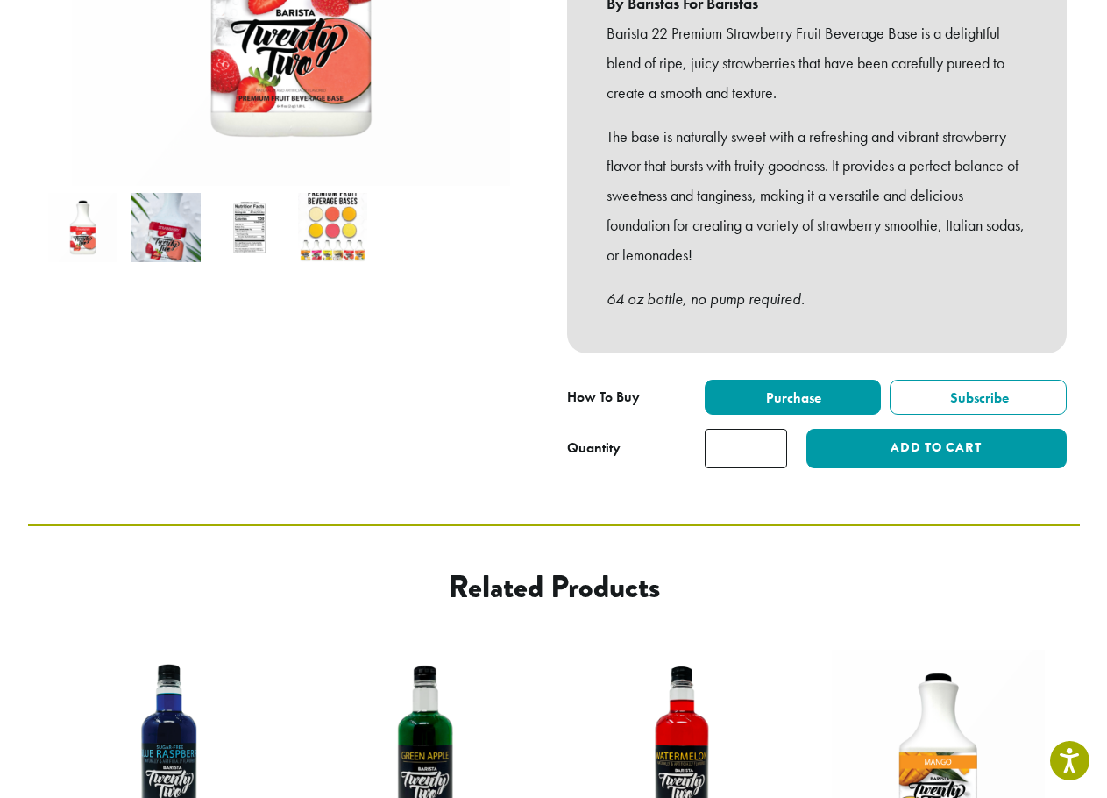
click at [160, 209] on img at bounding box center [165, 227] width 69 height 69
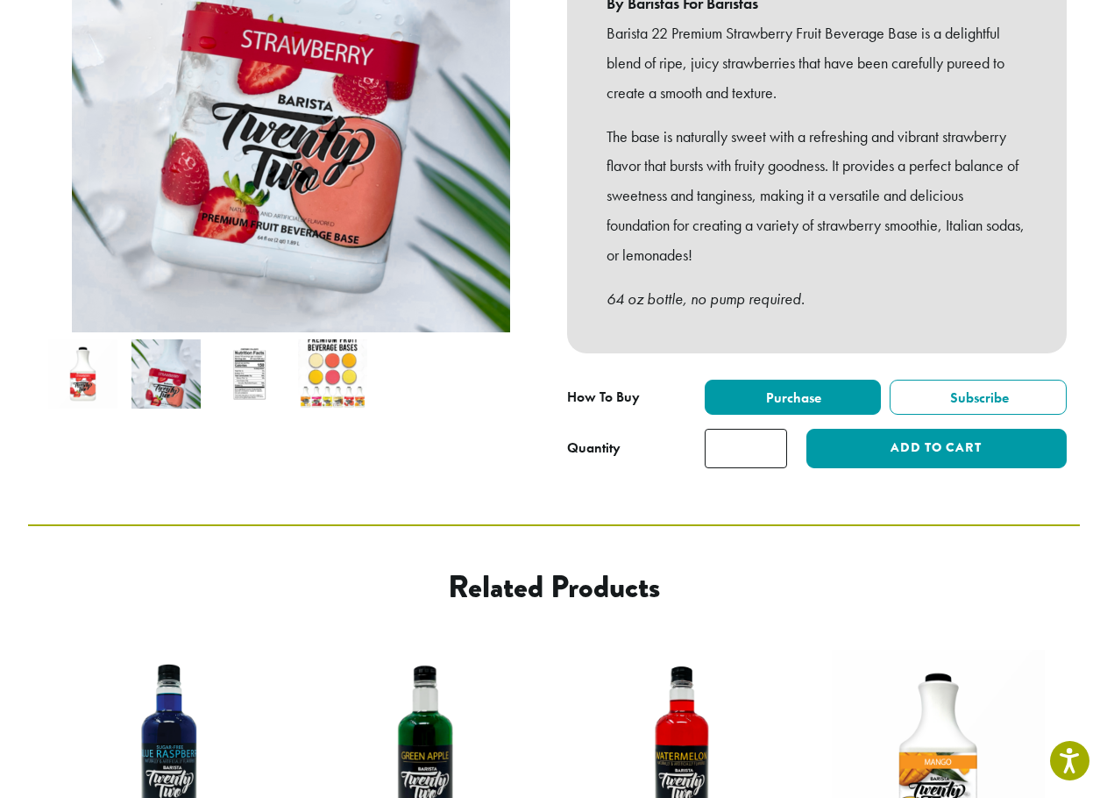
click at [250, 348] on img at bounding box center [249, 373] width 69 height 69
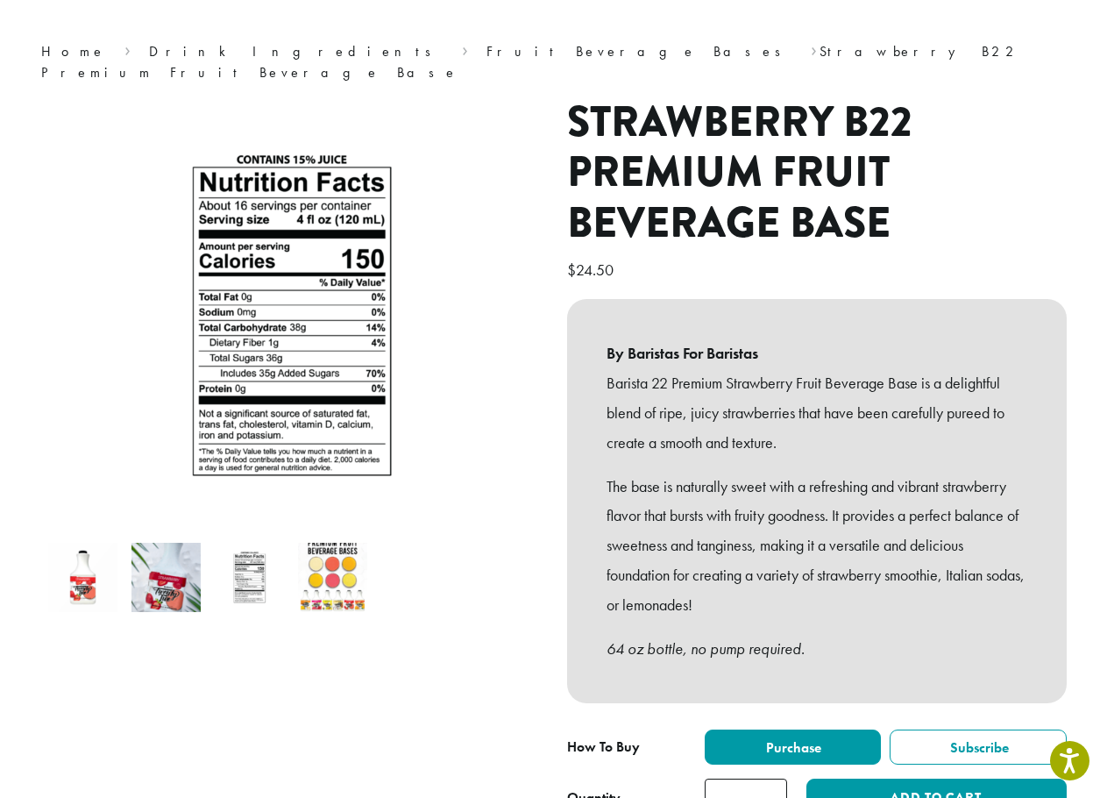
scroll to position [120, 0]
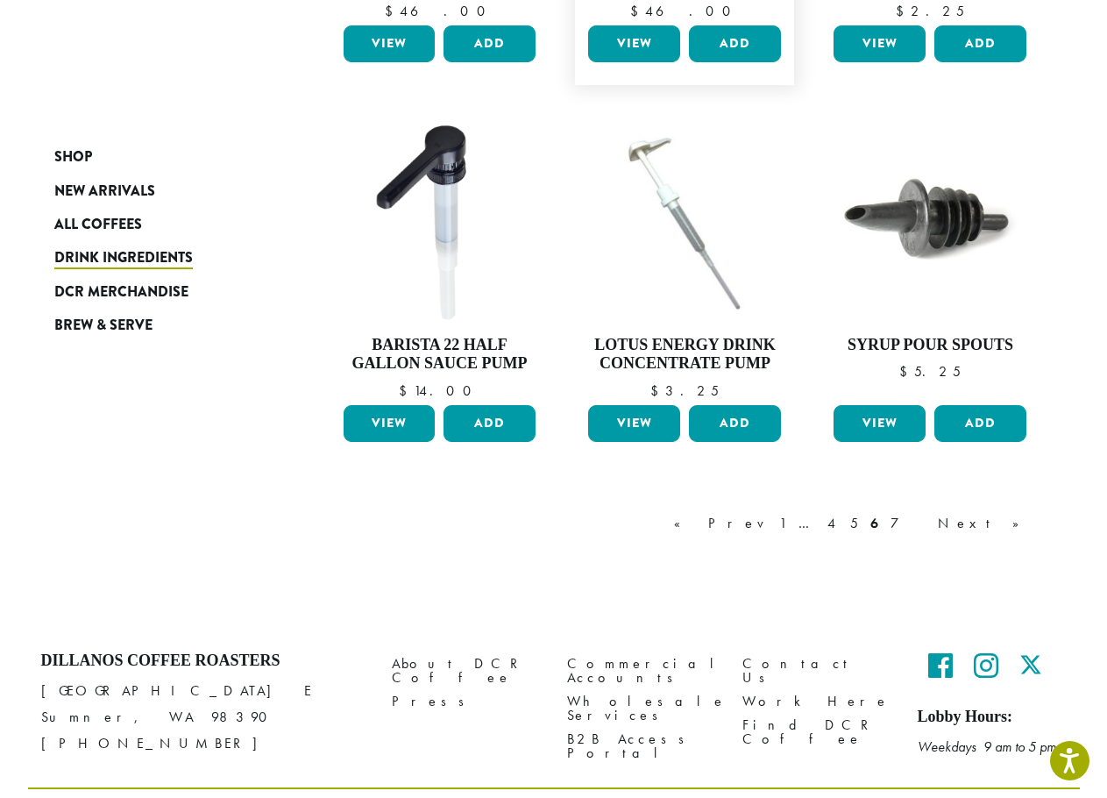
scroll to position [1375, 0]
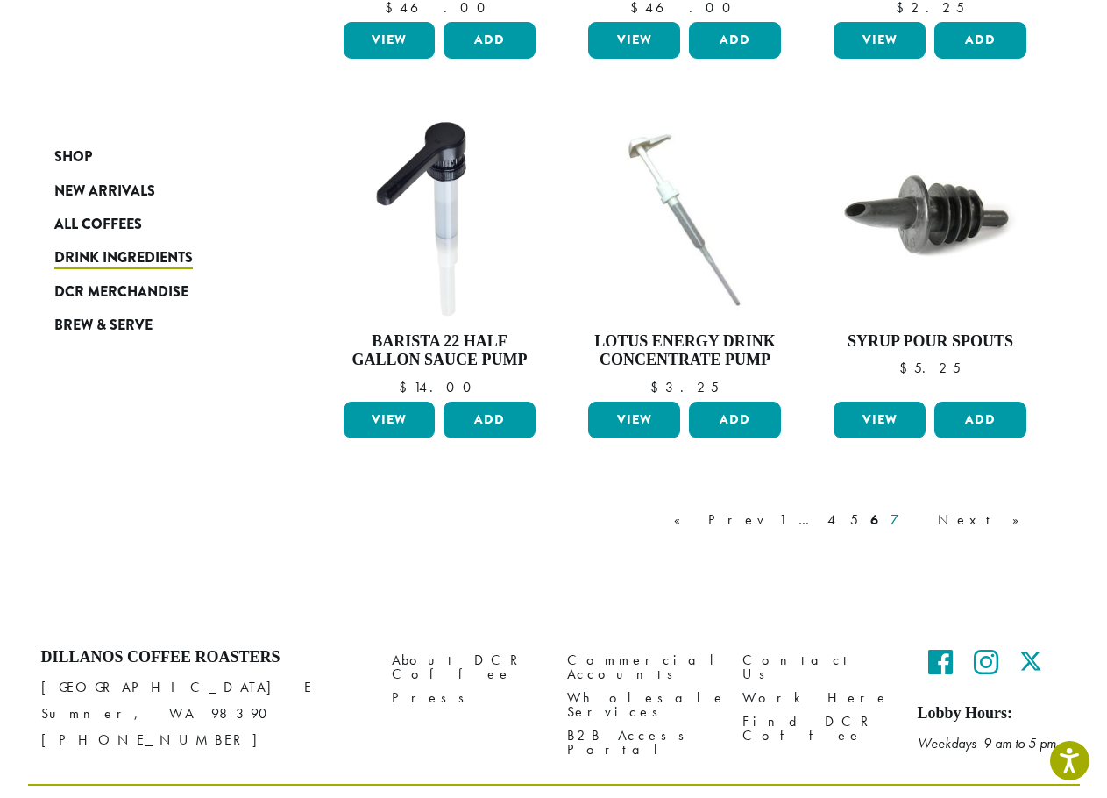
click at [929, 509] on link "7" at bounding box center [908, 519] width 42 height 21
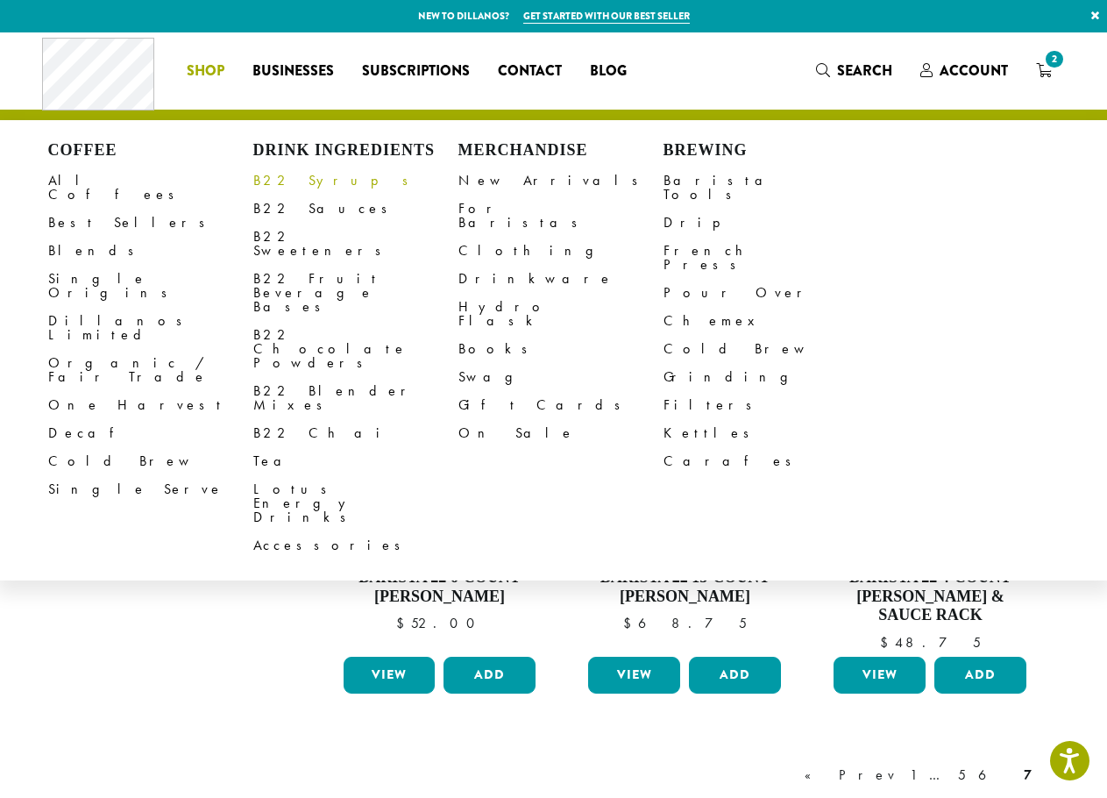
click at [298, 174] on link "B22 Syrups" at bounding box center [355, 181] width 205 height 28
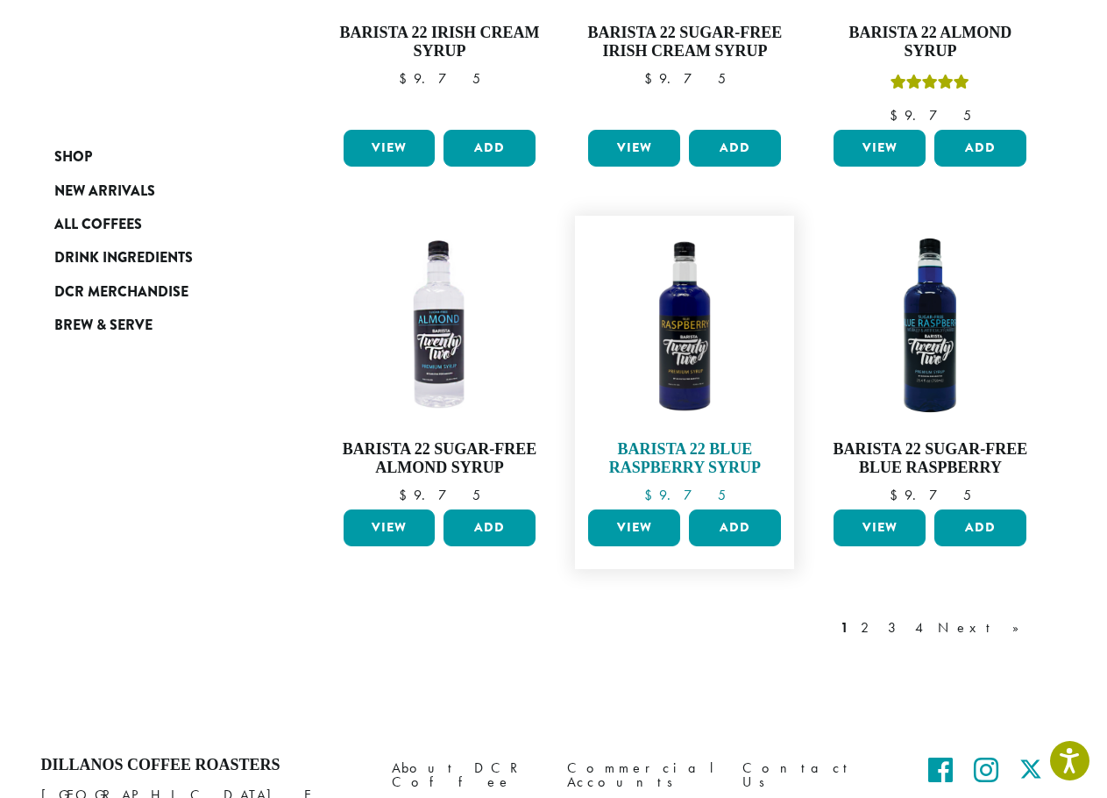
scroll to position [1403, 0]
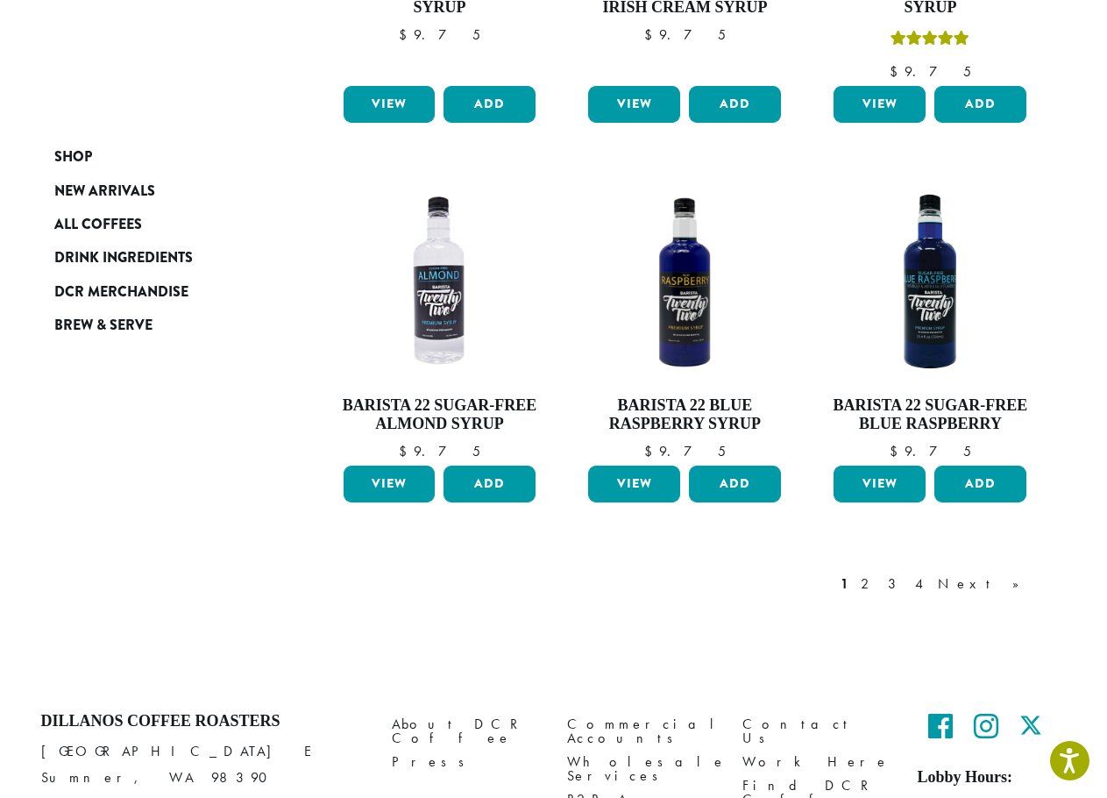
click at [879, 573] on link "2" at bounding box center [868, 583] width 22 height 21
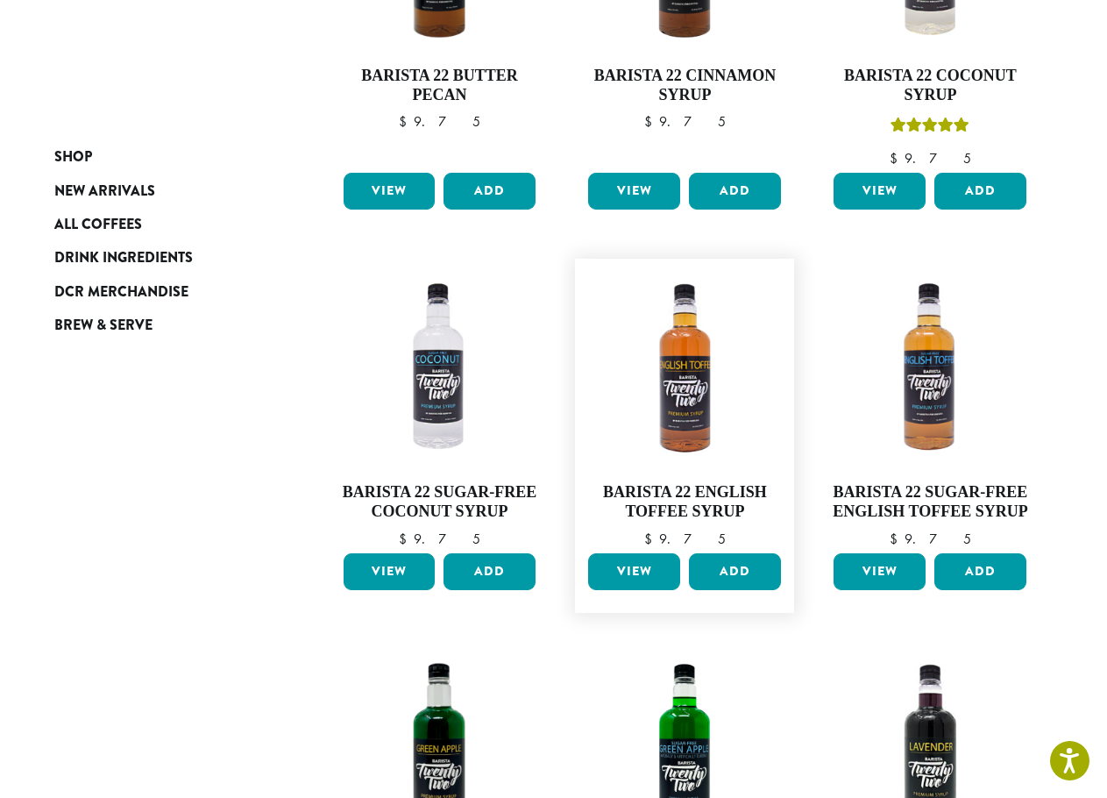
scroll to position [458, 0]
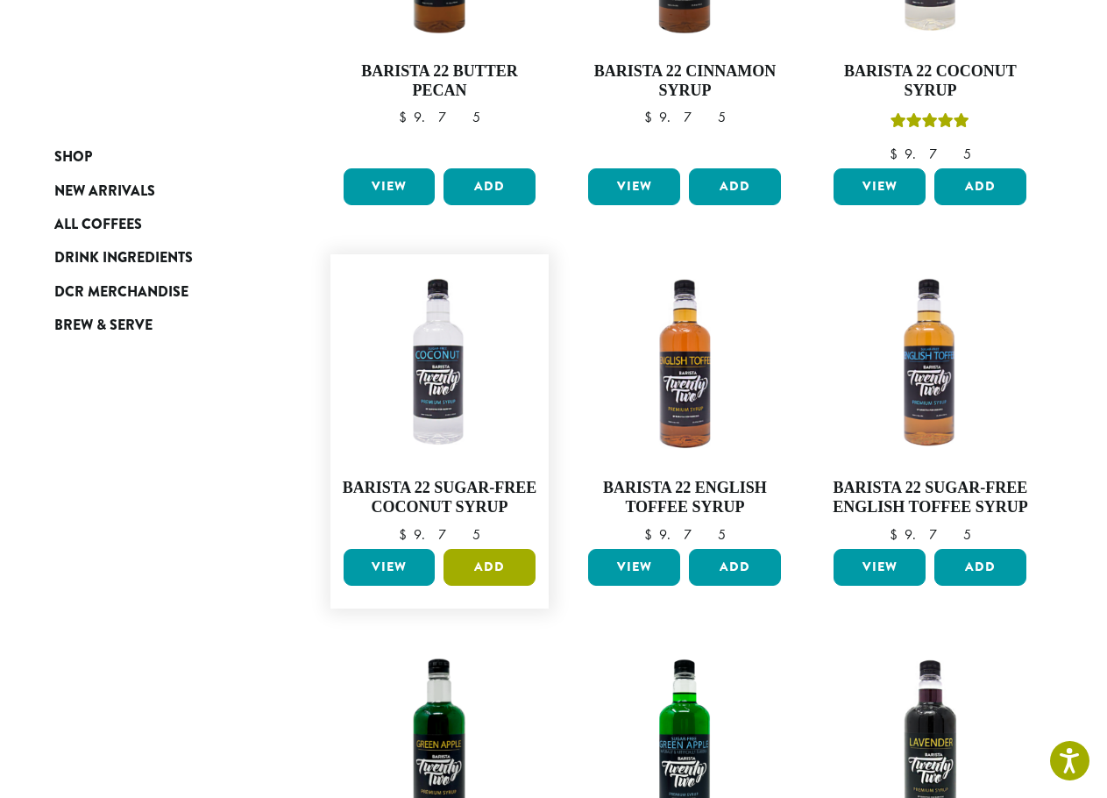
click at [484, 566] on button "Add" at bounding box center [490, 567] width 92 height 37
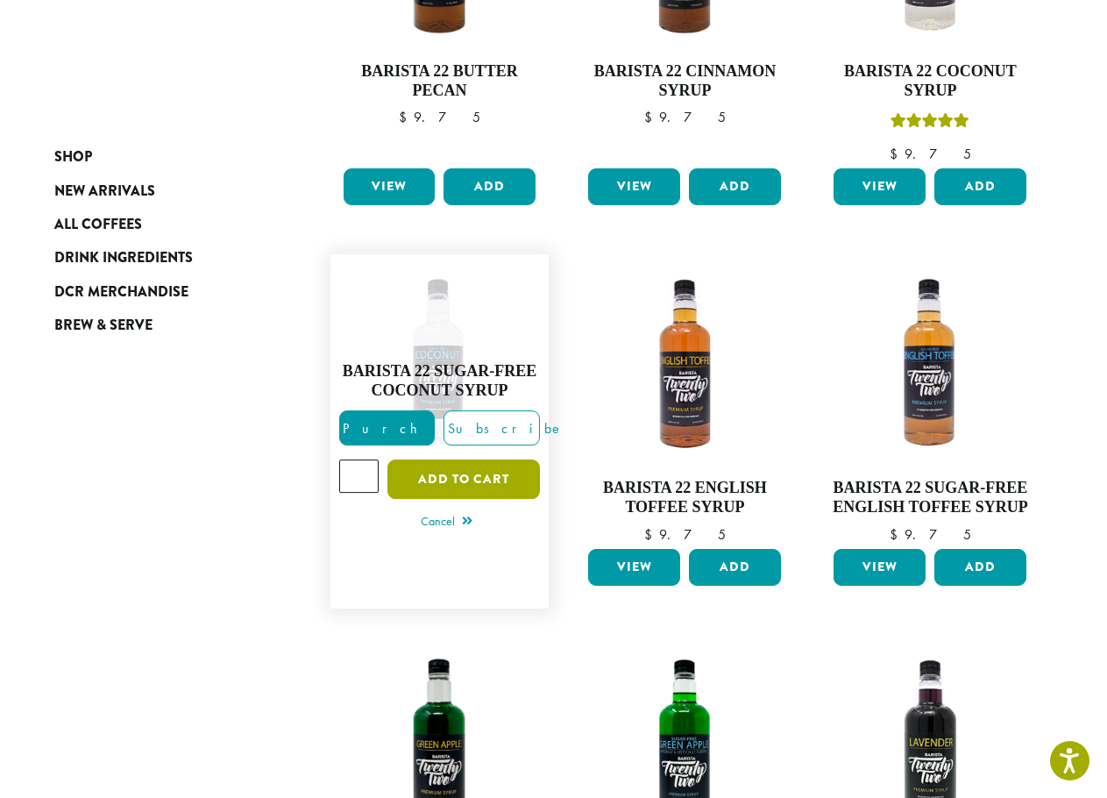
click at [465, 481] on button "Add to cart" at bounding box center [463, 478] width 153 height 39
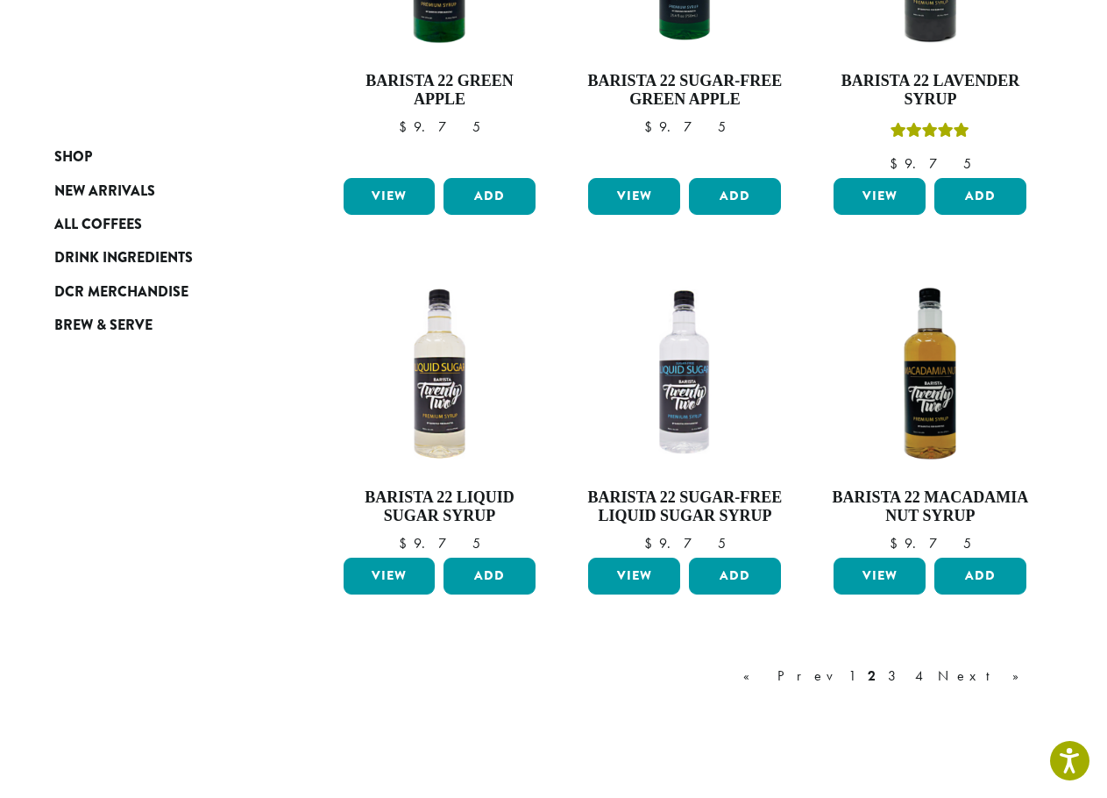
scroll to position [1247, 0]
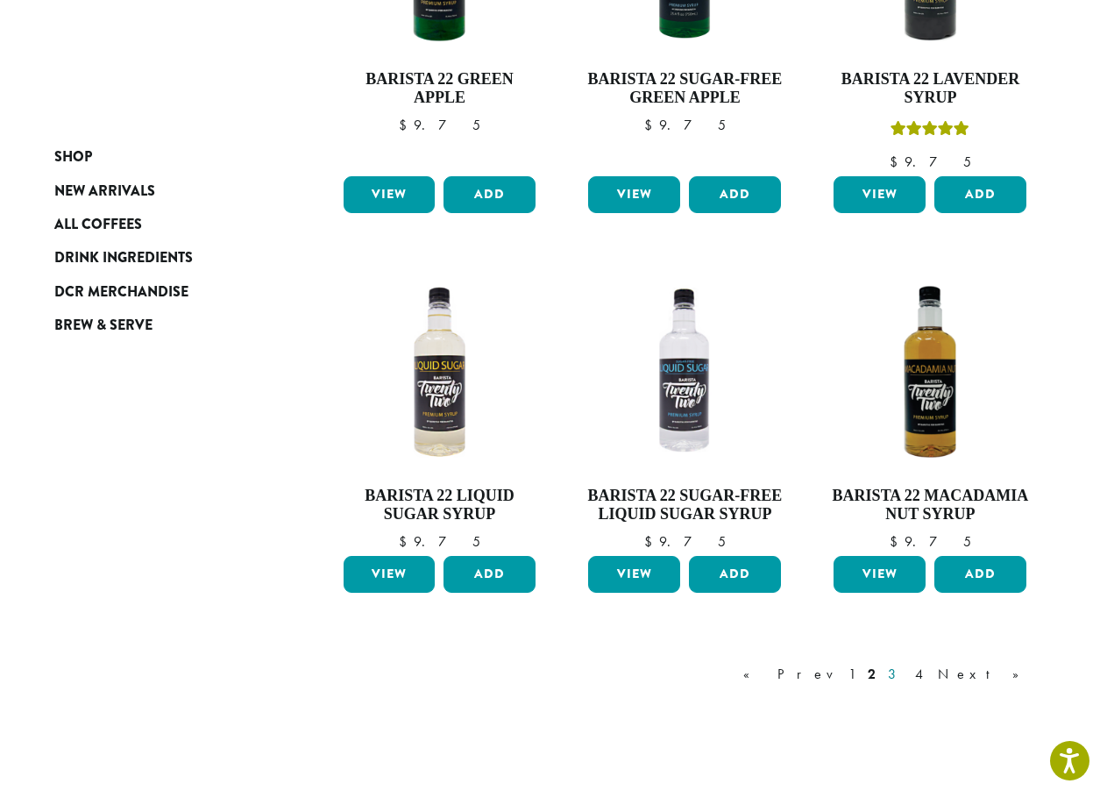
click at [906, 674] on link "3" at bounding box center [896, 674] width 22 height 21
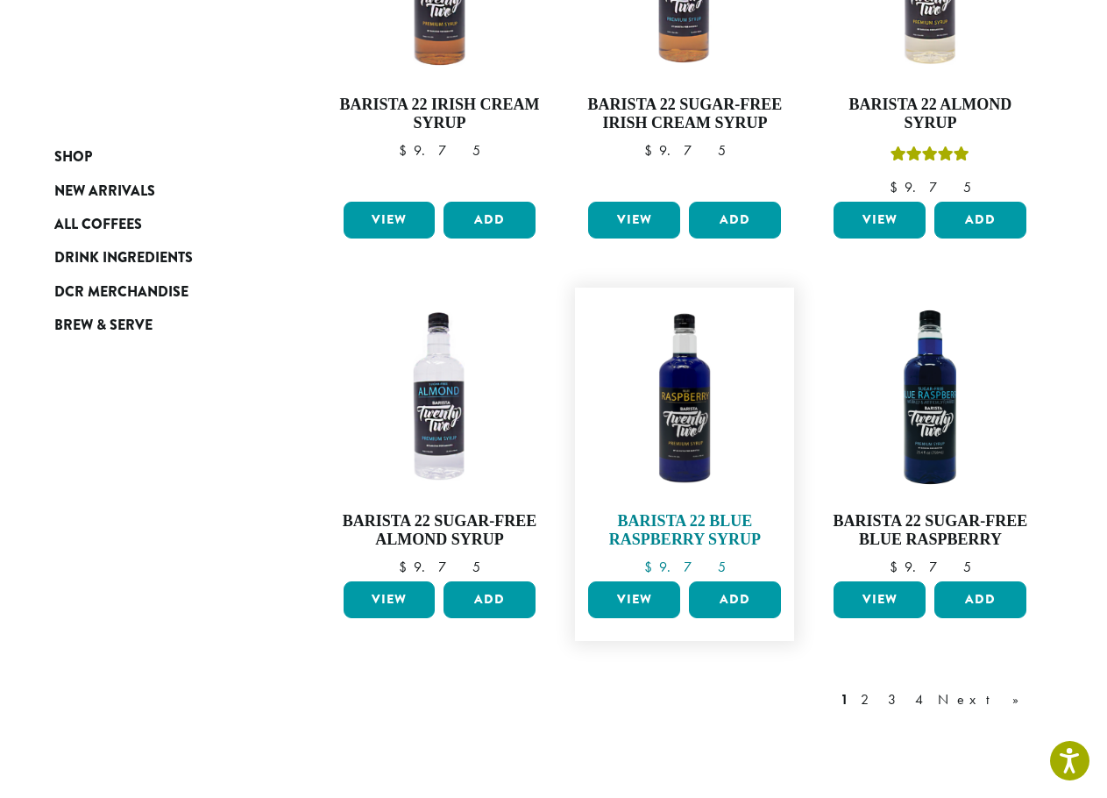
scroll to position [1485, 0]
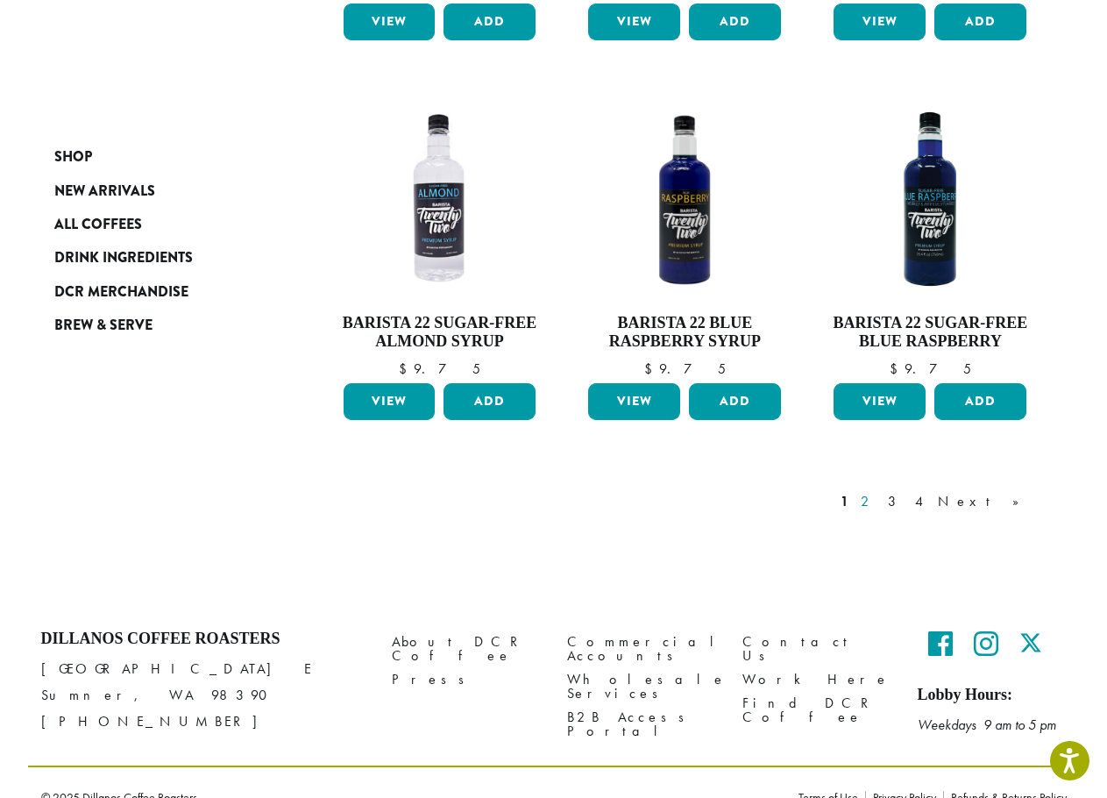
click at [879, 491] on link "2" at bounding box center [868, 501] width 22 height 21
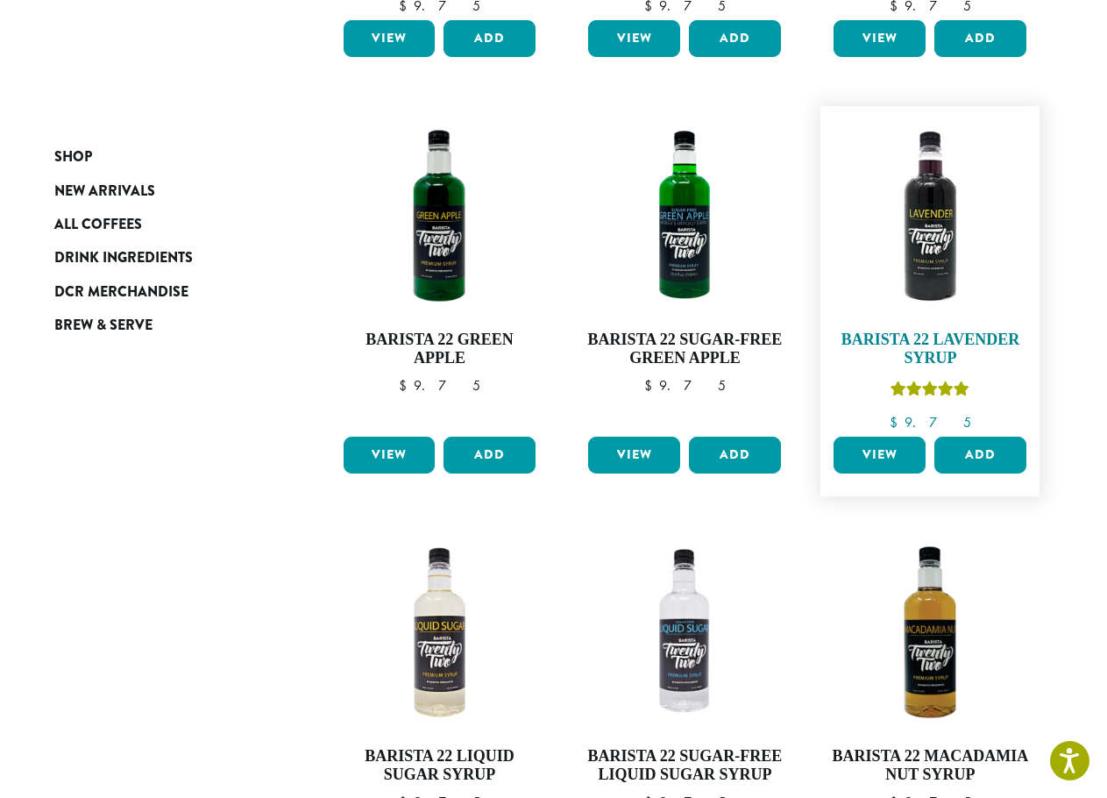
scroll to position [1227, 0]
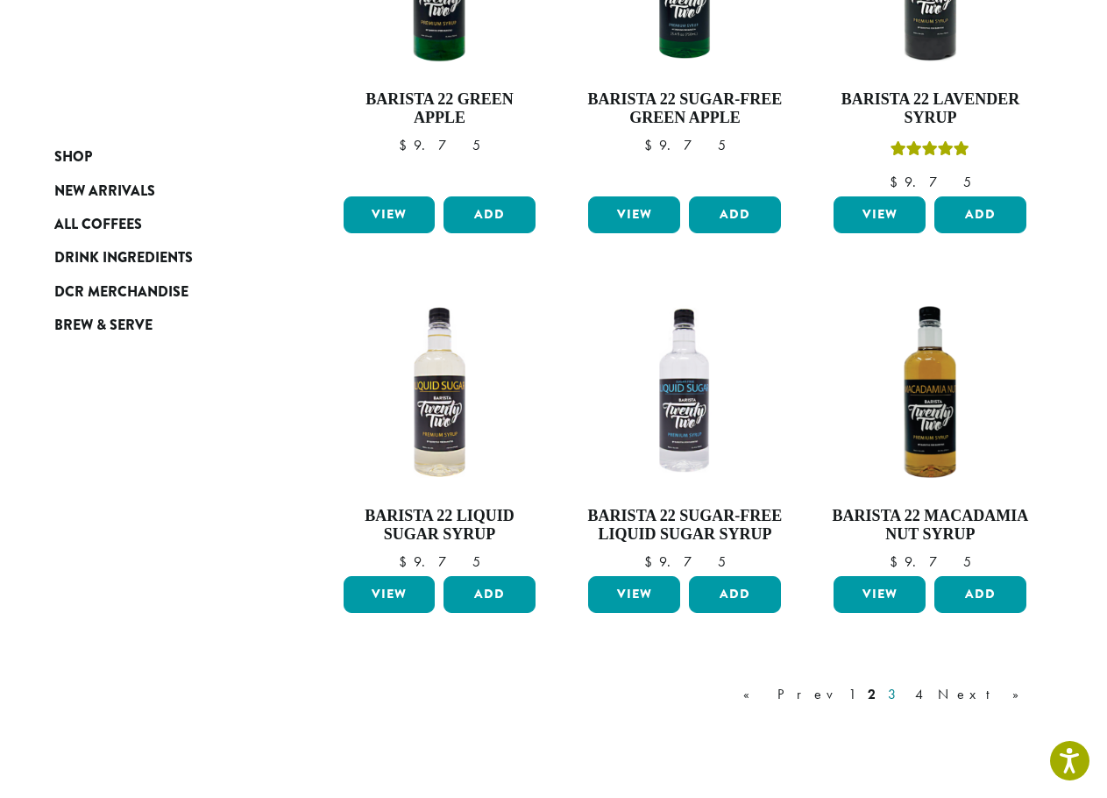
click at [906, 696] on link "3" at bounding box center [896, 694] width 22 height 21
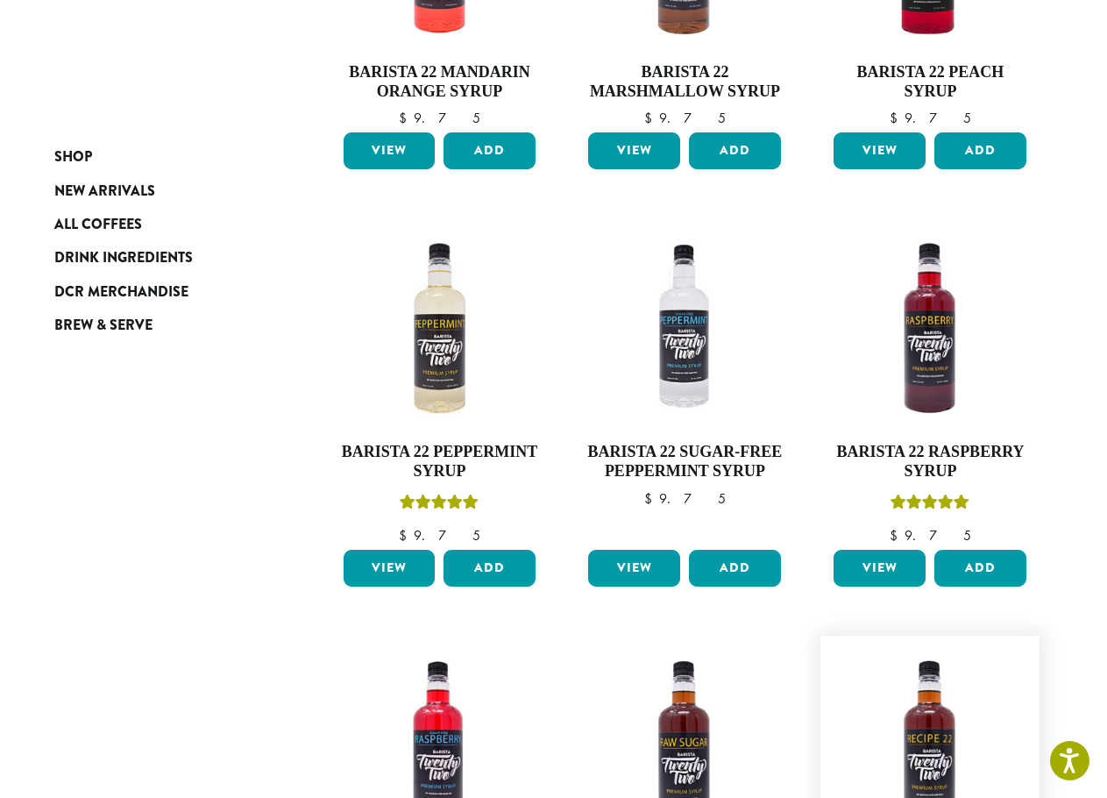
scroll to position [634, 0]
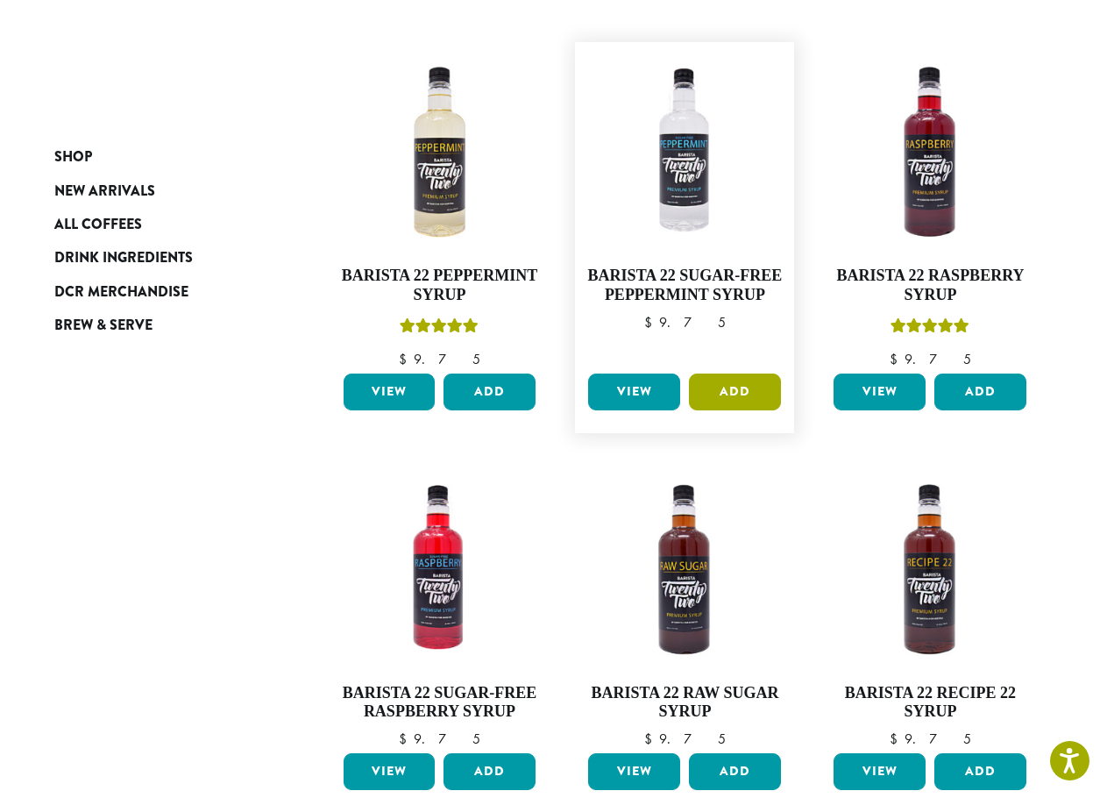
click at [715, 385] on button "Add" at bounding box center [735, 391] width 92 height 37
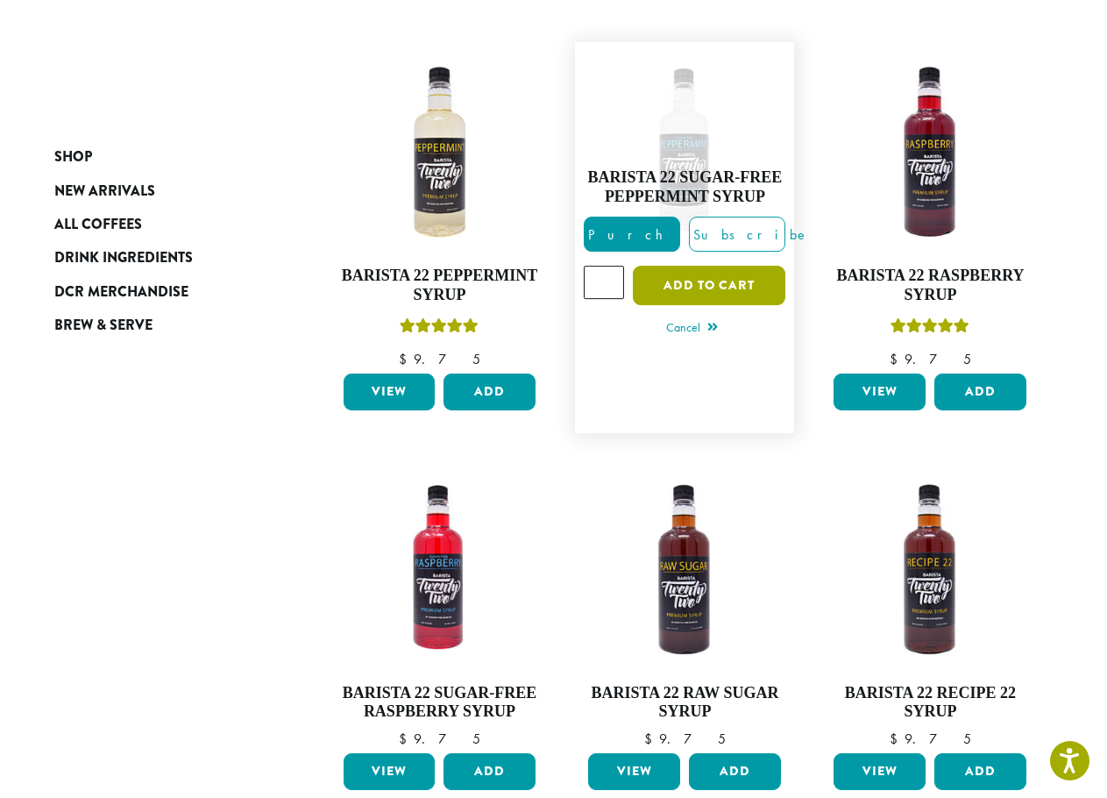
click at [714, 287] on button "Add to cart" at bounding box center [709, 285] width 153 height 39
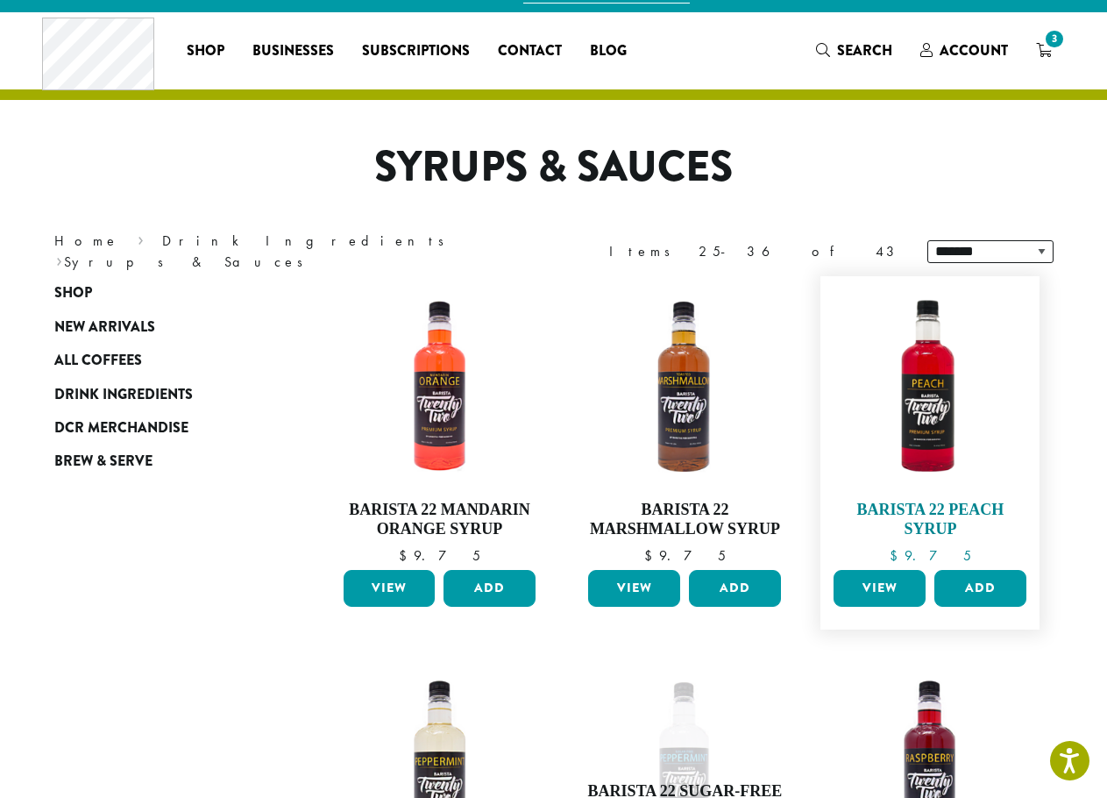
scroll to position [18, 0]
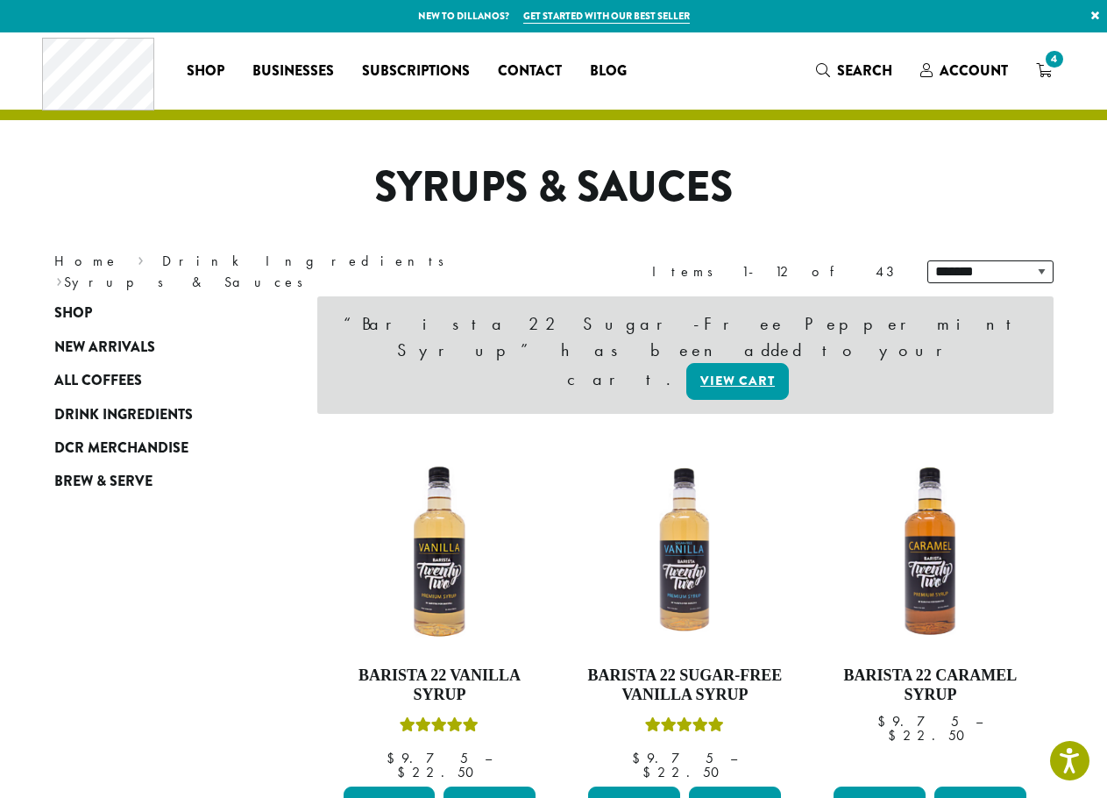
click at [1051, 67] on span "4" at bounding box center [1054, 59] width 24 height 24
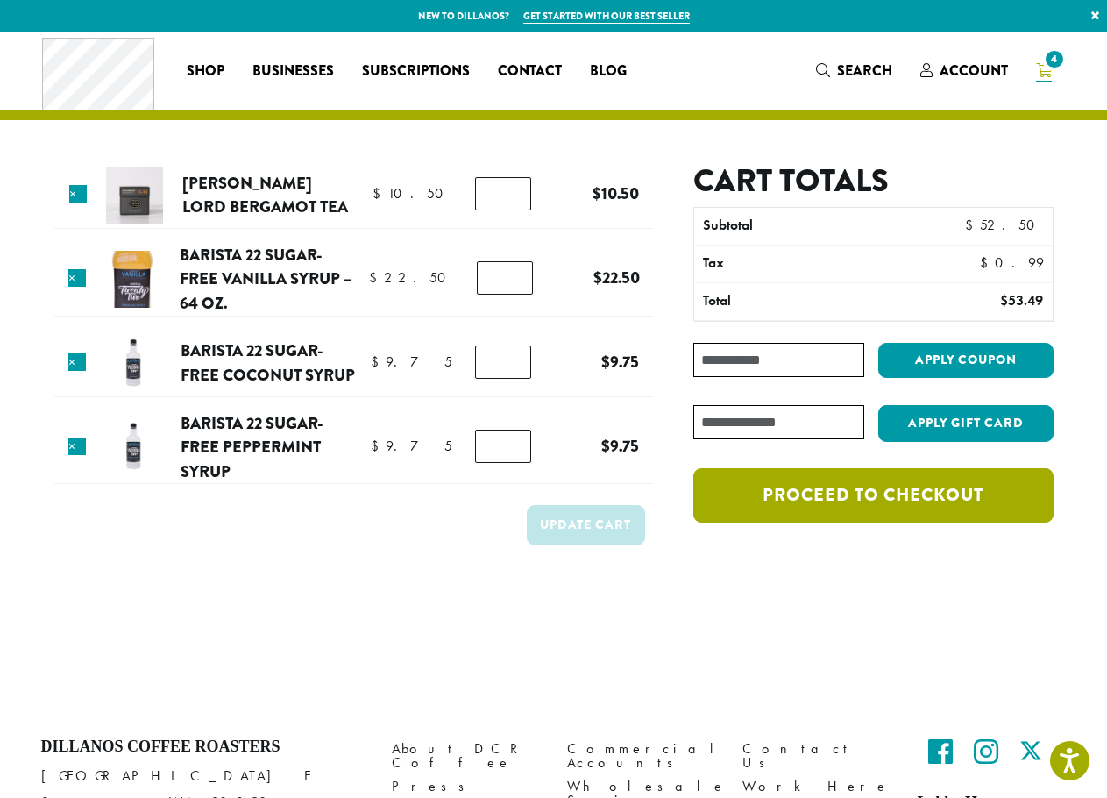
click at [906, 503] on link "Proceed to checkout" at bounding box center [872, 495] width 359 height 54
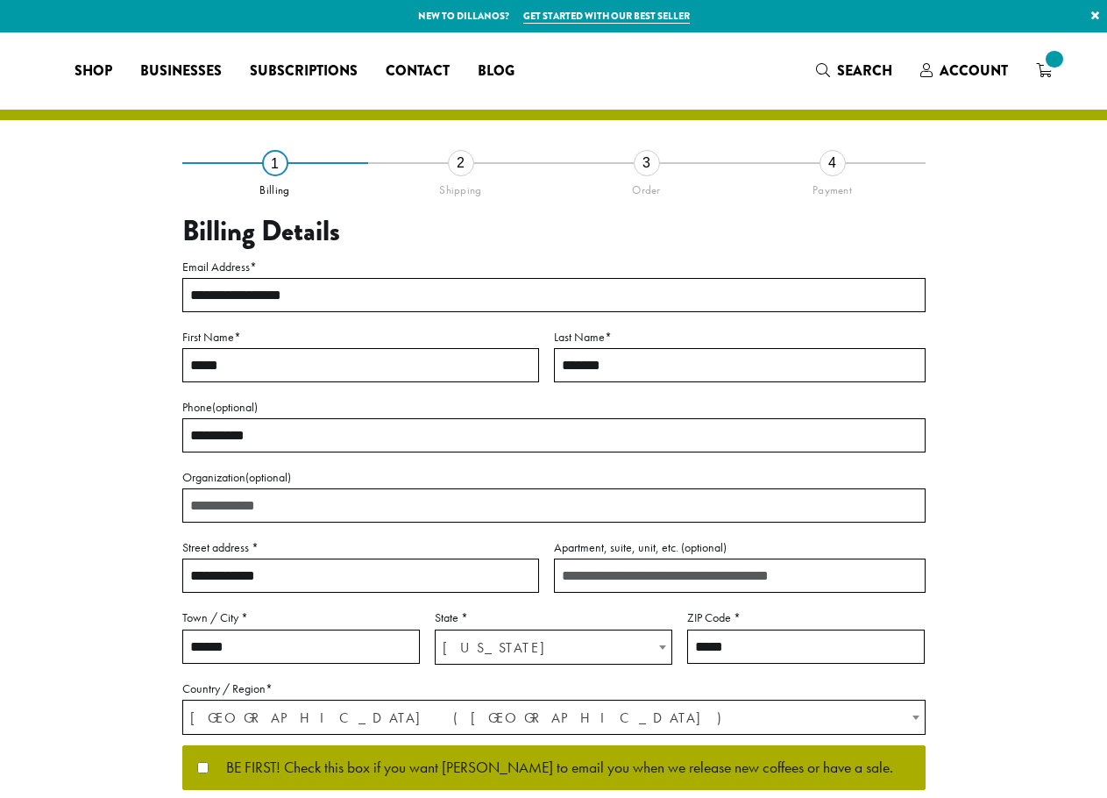
select select "**"
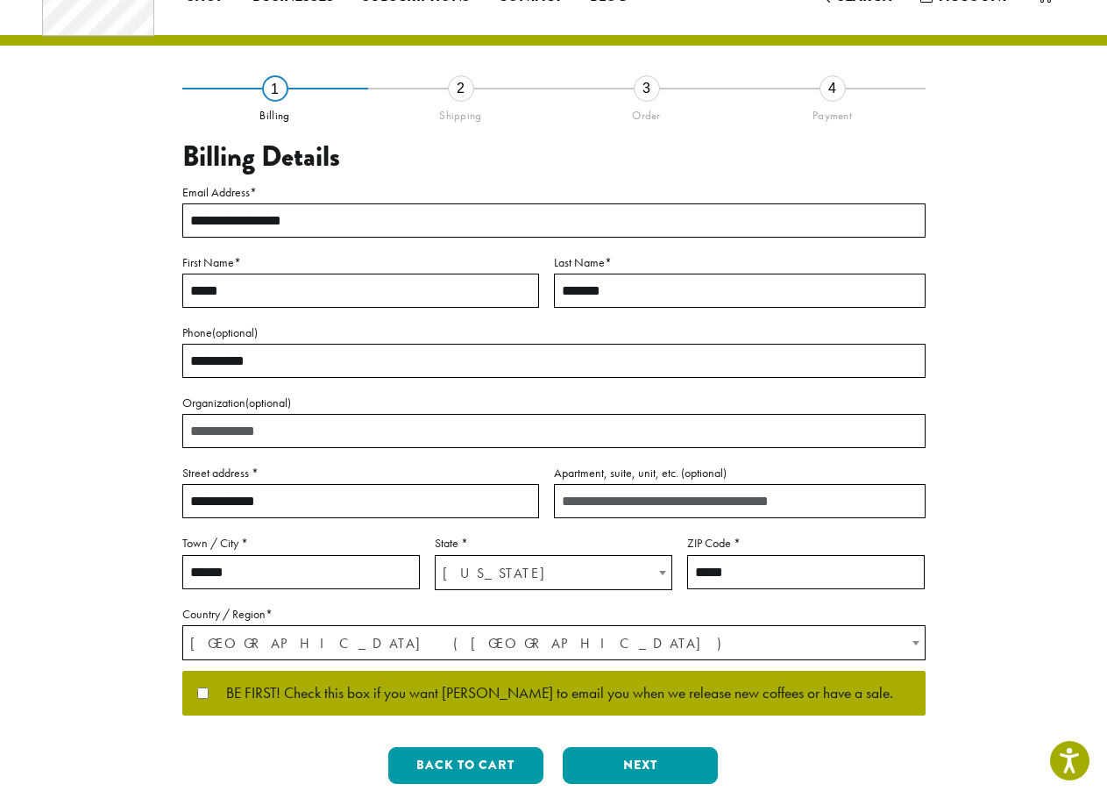
scroll to position [175, 0]
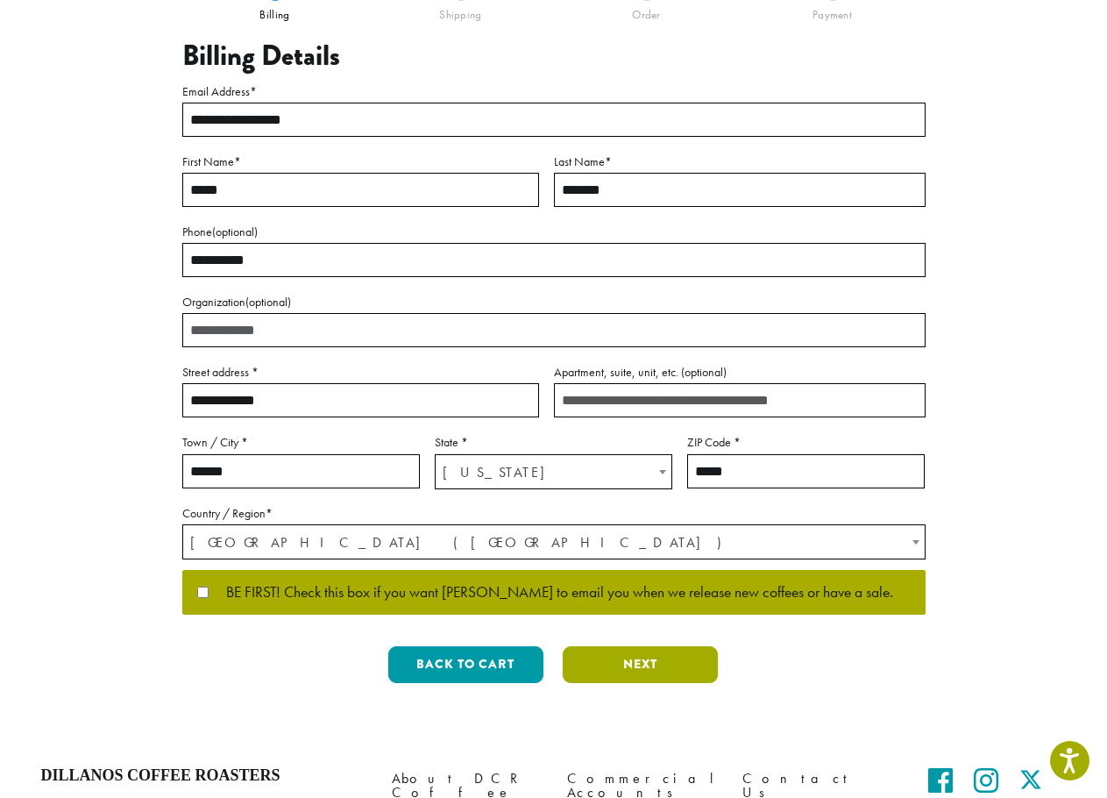
click at [630, 663] on button "Next" at bounding box center [640, 664] width 155 height 37
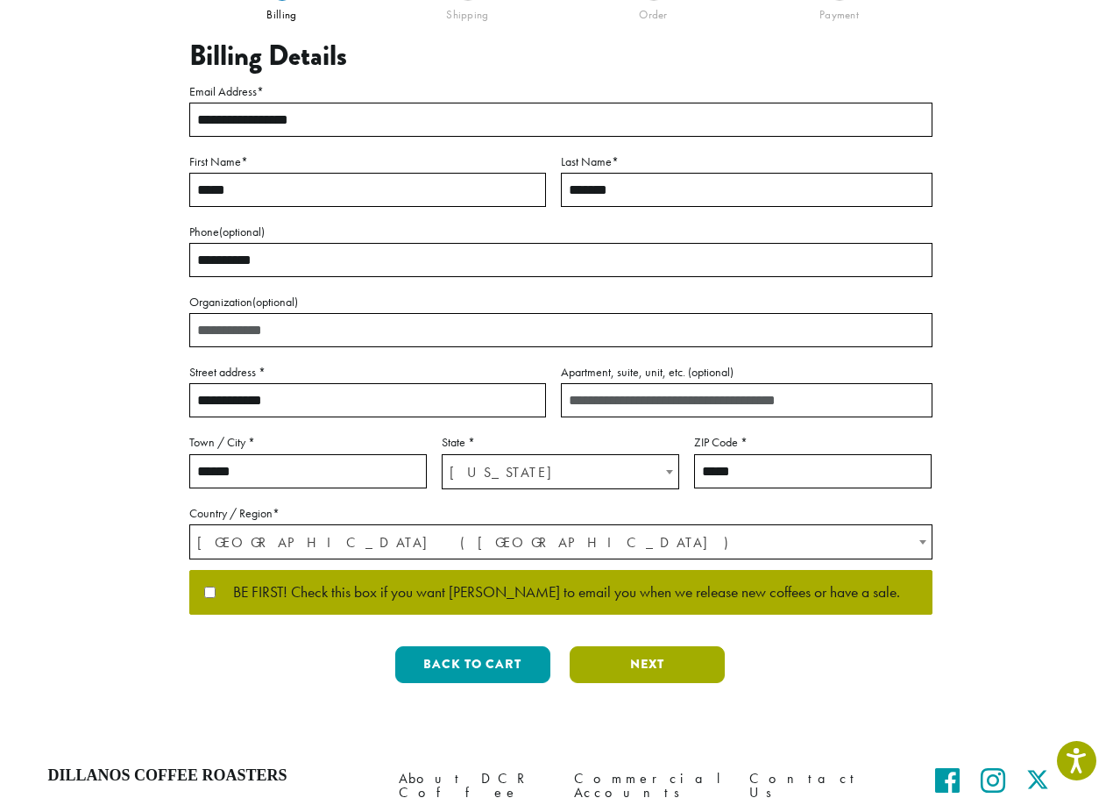
scroll to position [0, 0]
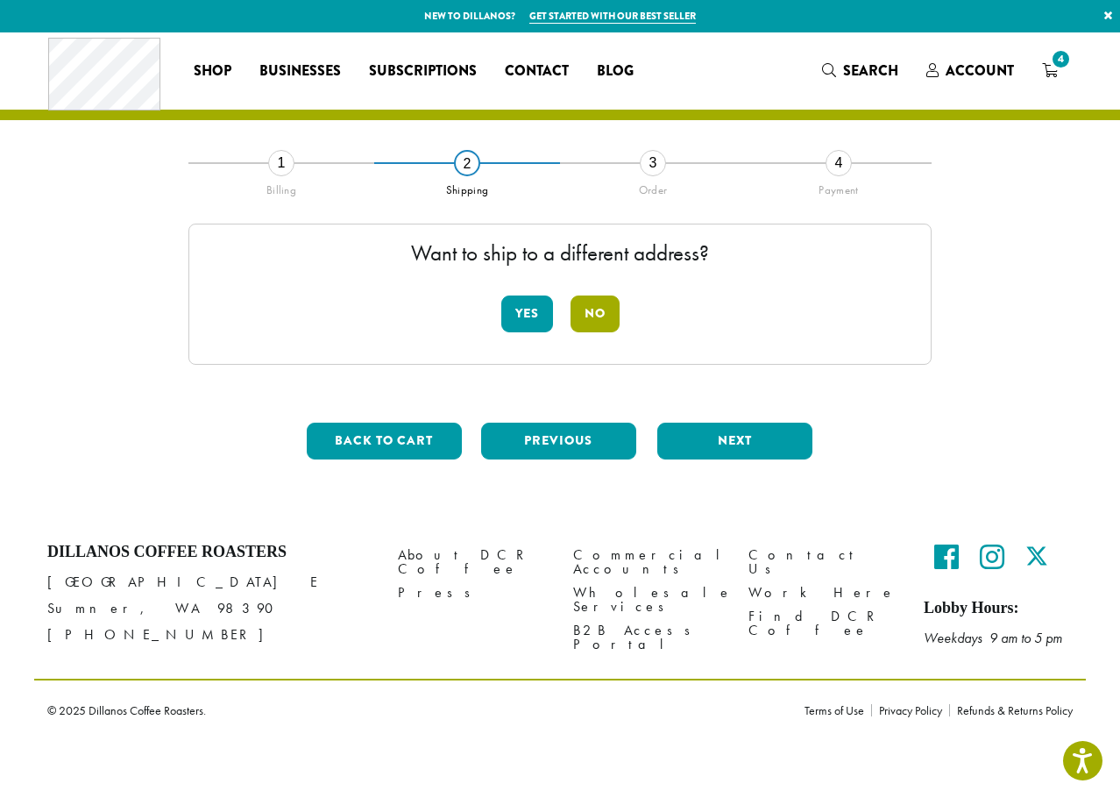
click at [579, 315] on button "No" at bounding box center [595, 313] width 49 height 37
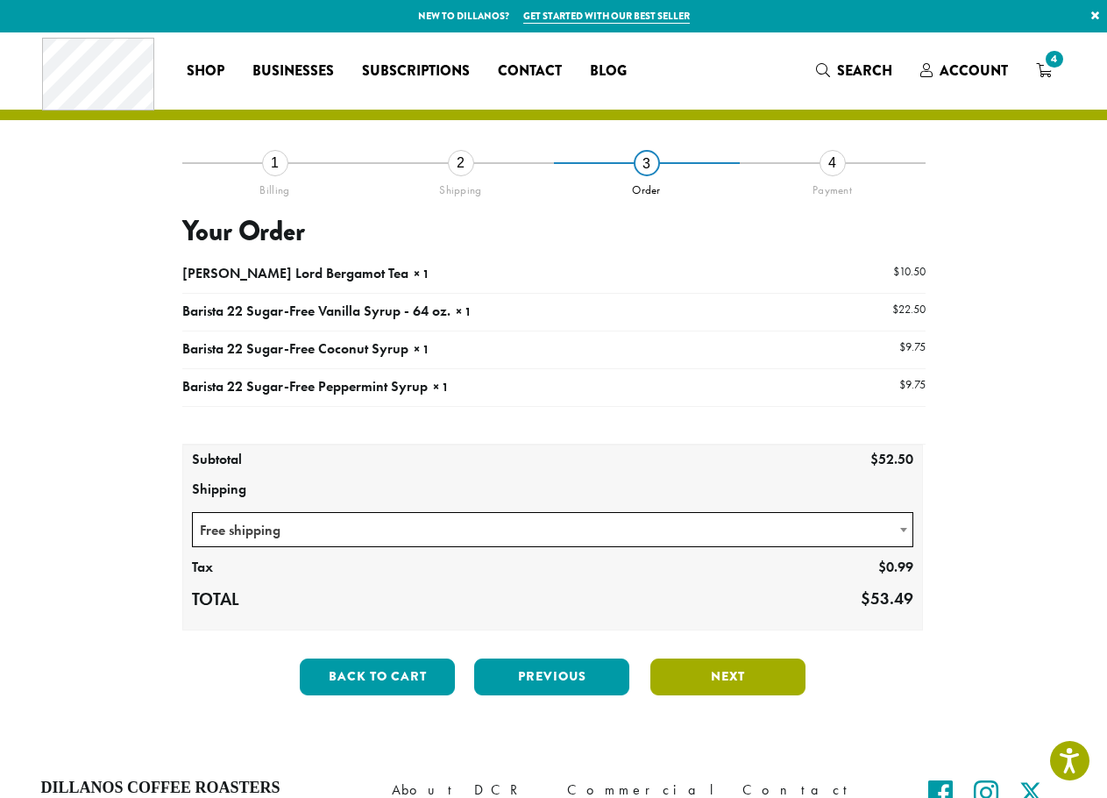
click at [717, 682] on button "Next" at bounding box center [727, 676] width 155 height 37
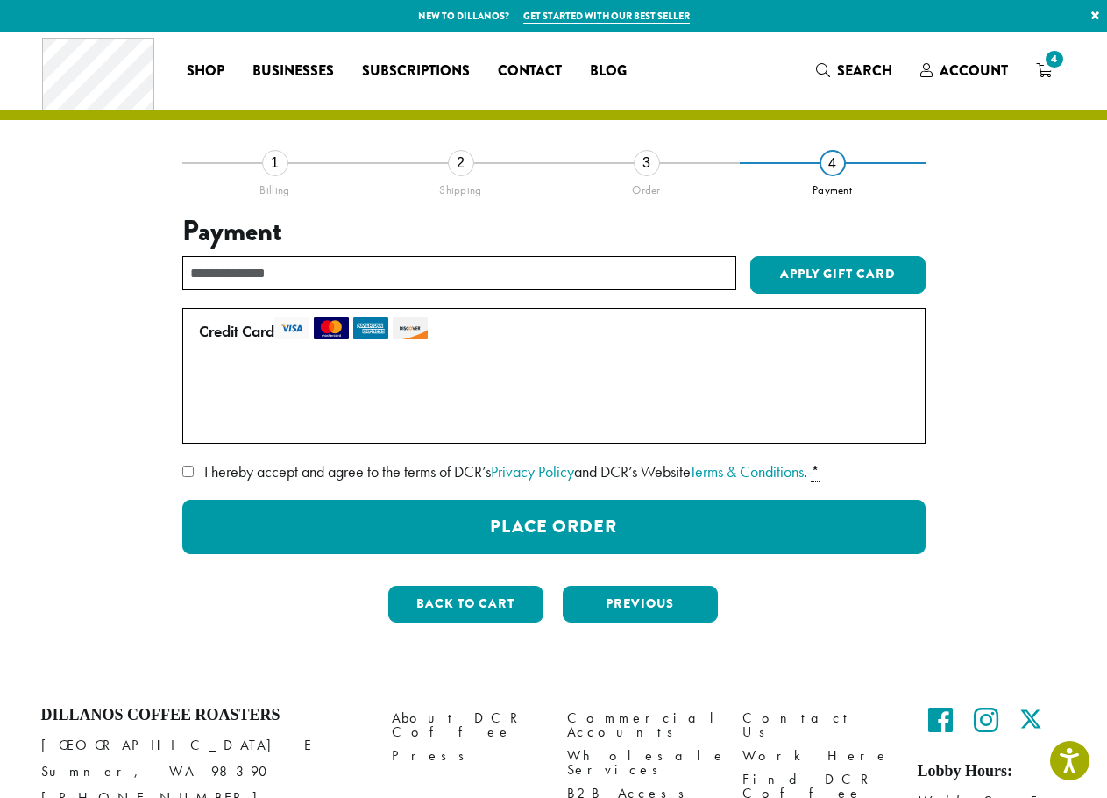
click at [188, 479] on label "I hereby accept and agree to the terms of DCR’s Privacy Policy and DCR’s Websit…" at bounding box center [553, 472] width 743 height 28
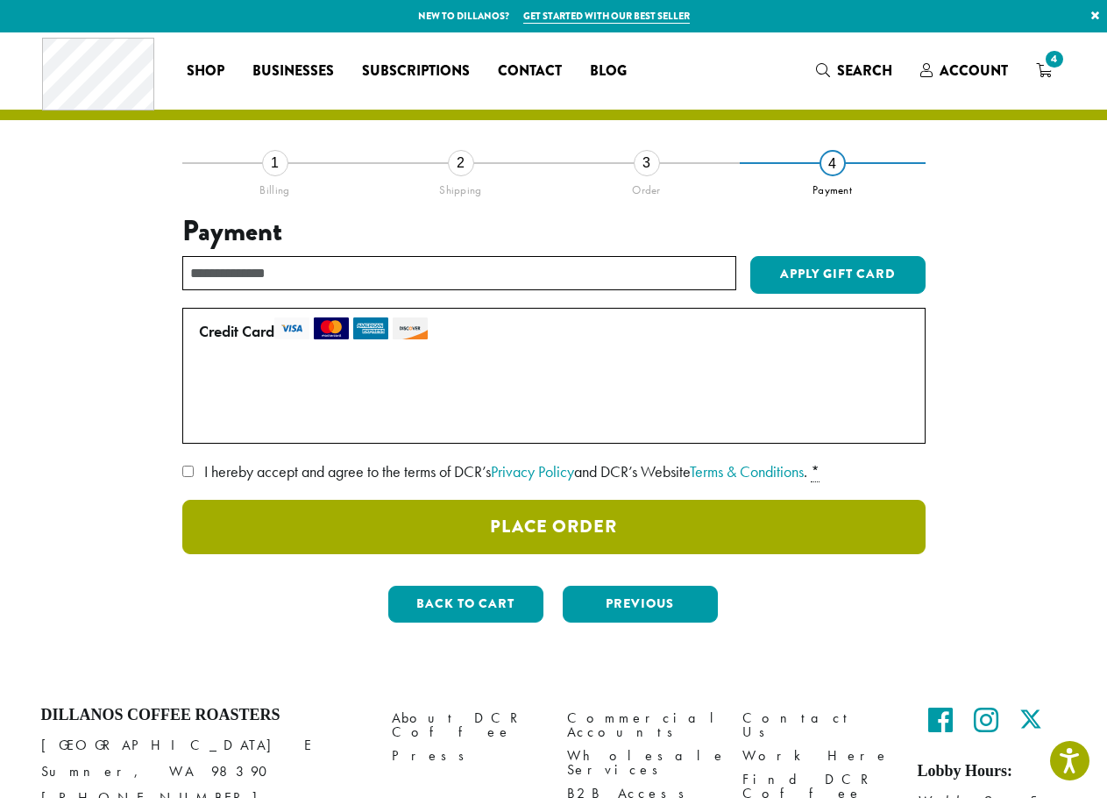
click at [579, 536] on button "Place Order" at bounding box center [553, 527] width 743 height 54
